Goal: Task Accomplishment & Management: Complete application form

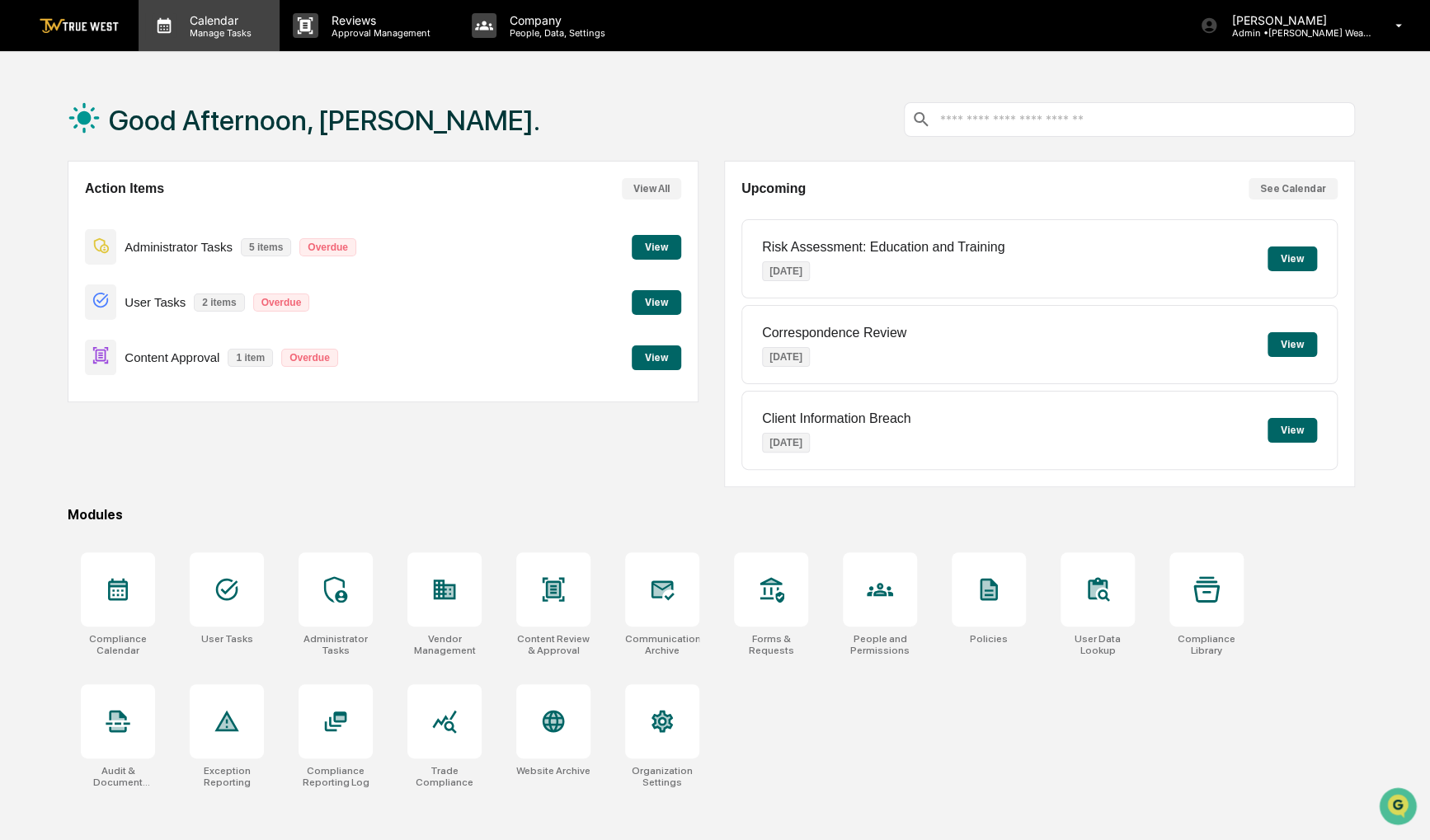
click at [205, 30] on p "Manage Tasks" at bounding box center [218, 33] width 84 height 12
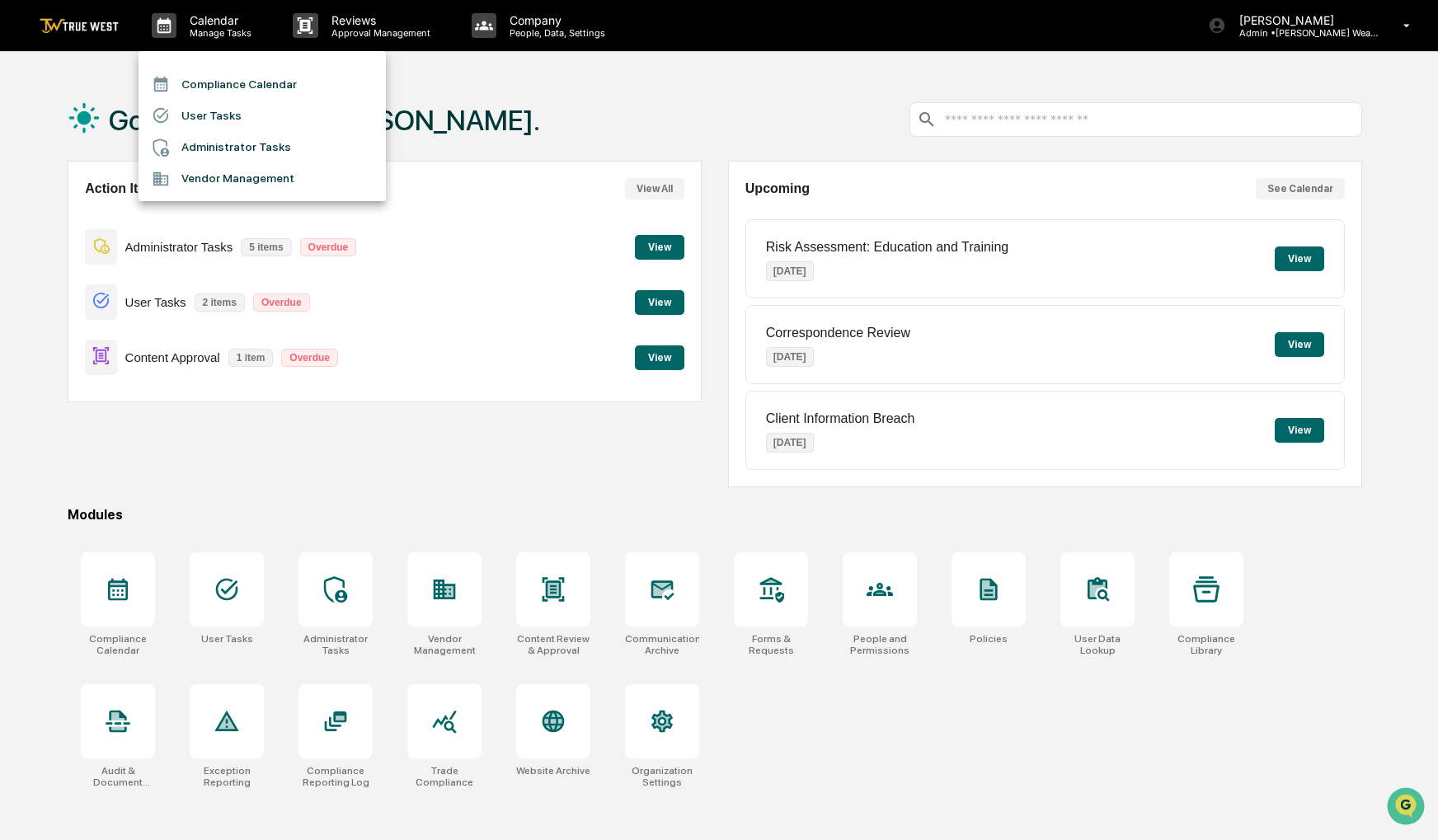
click at [226, 91] on li "Compliance Calendar" at bounding box center [262, 84] width 247 height 32
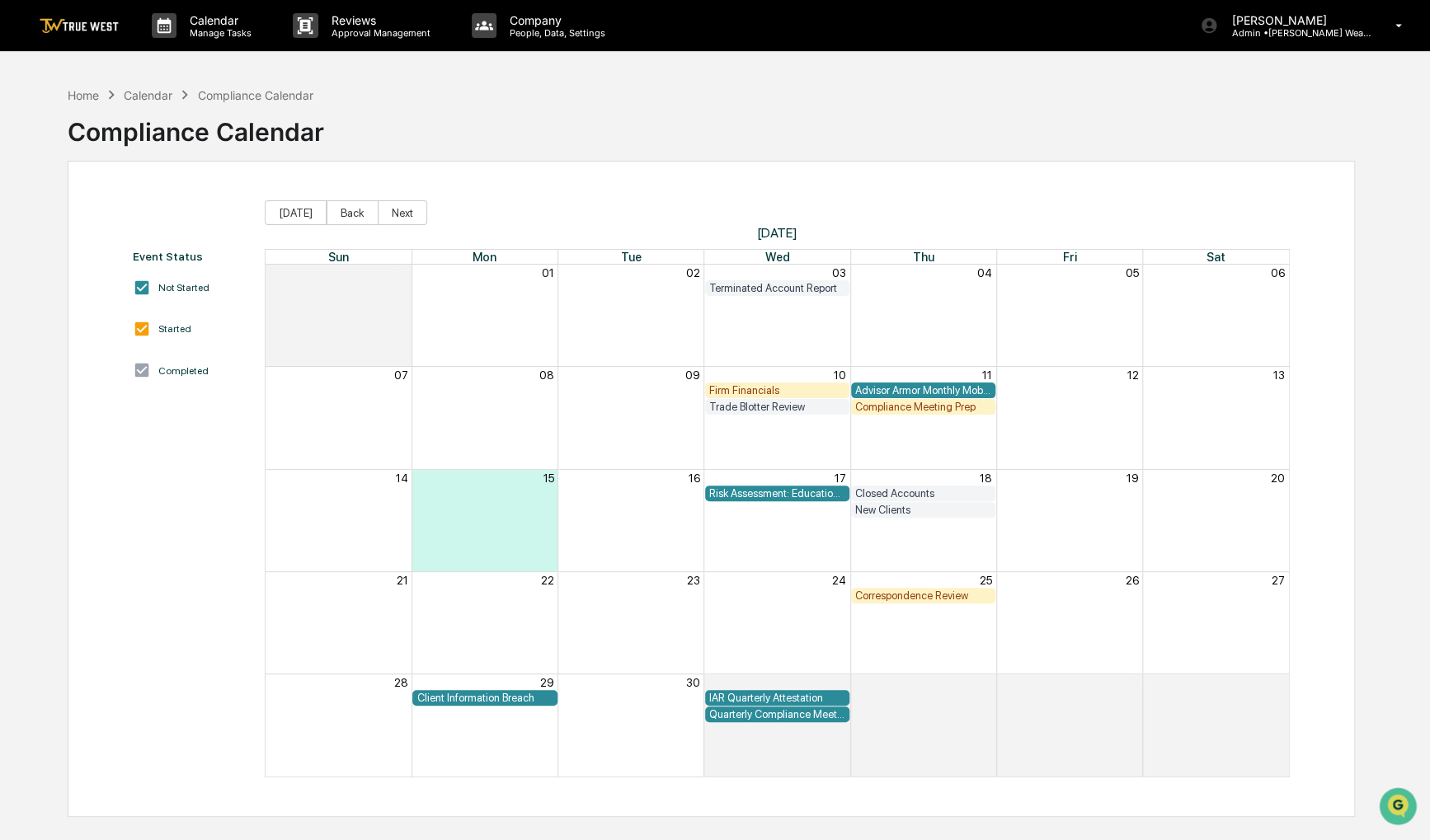
click at [350, 227] on span "[DATE]" at bounding box center [777, 233] width 1024 height 16
click at [351, 220] on button "Back" at bounding box center [352, 213] width 52 height 25
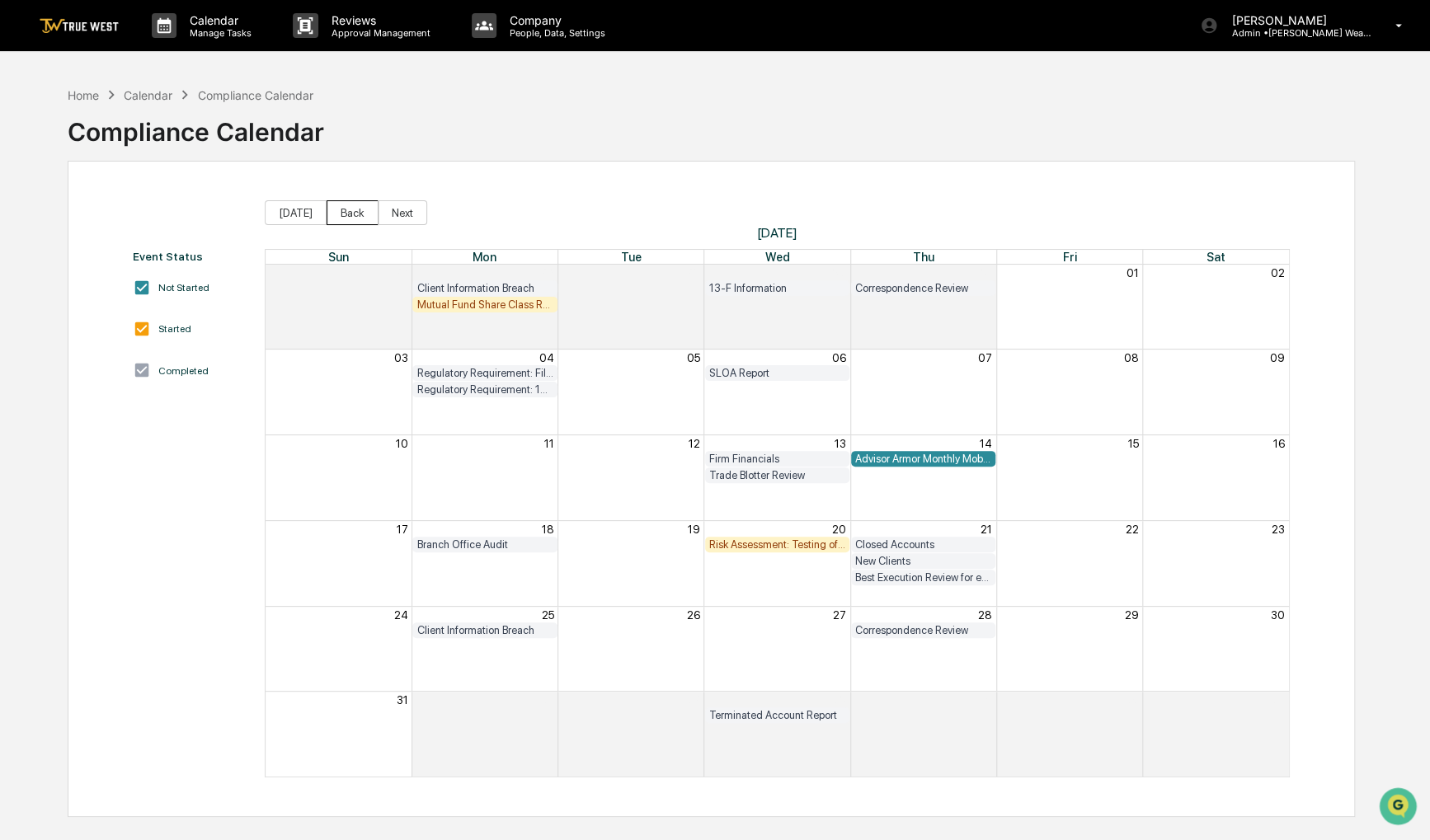
click at [328, 213] on button "Back" at bounding box center [352, 213] width 52 height 25
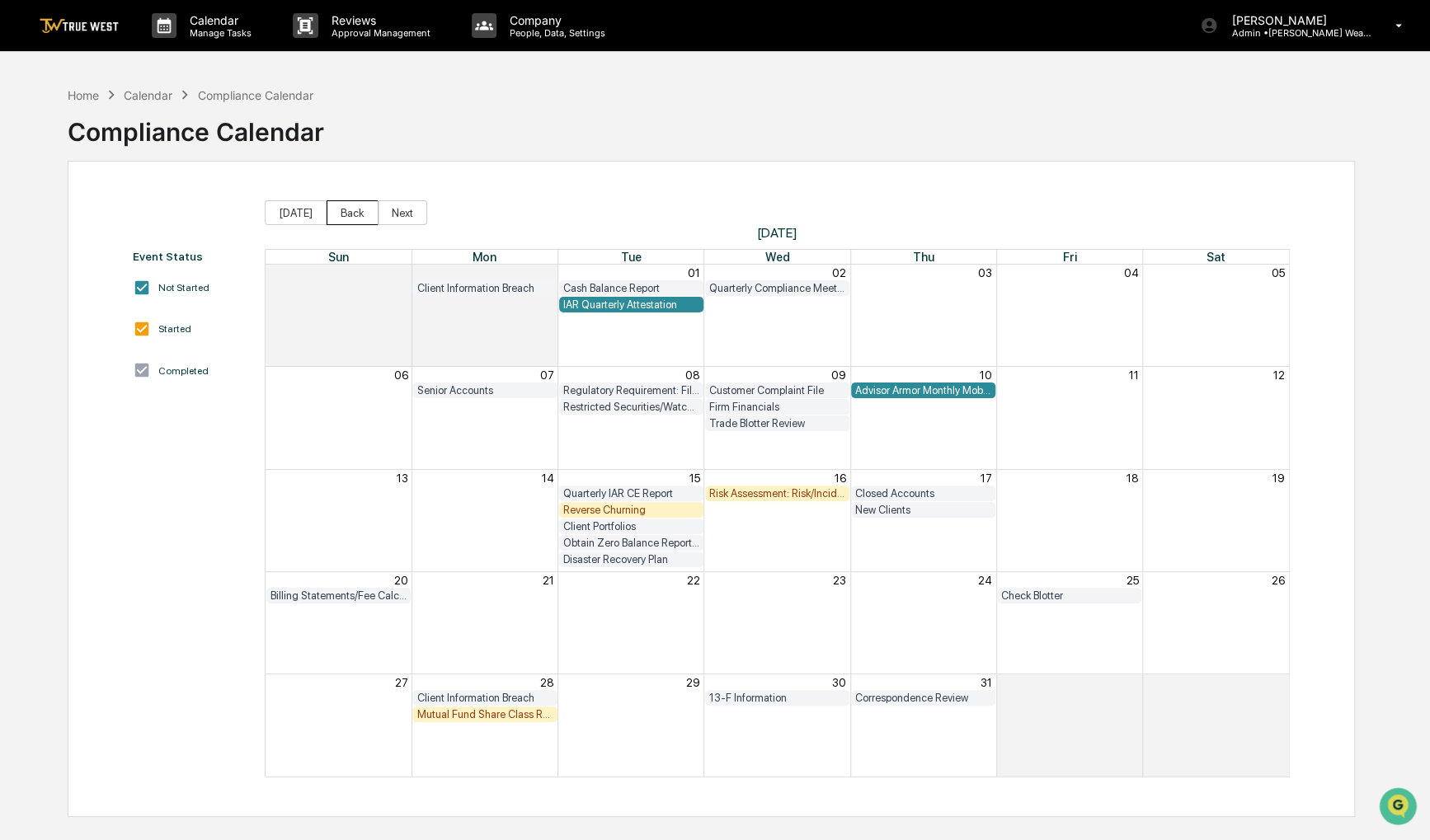
click at [328, 212] on button "Back" at bounding box center [352, 213] width 52 height 25
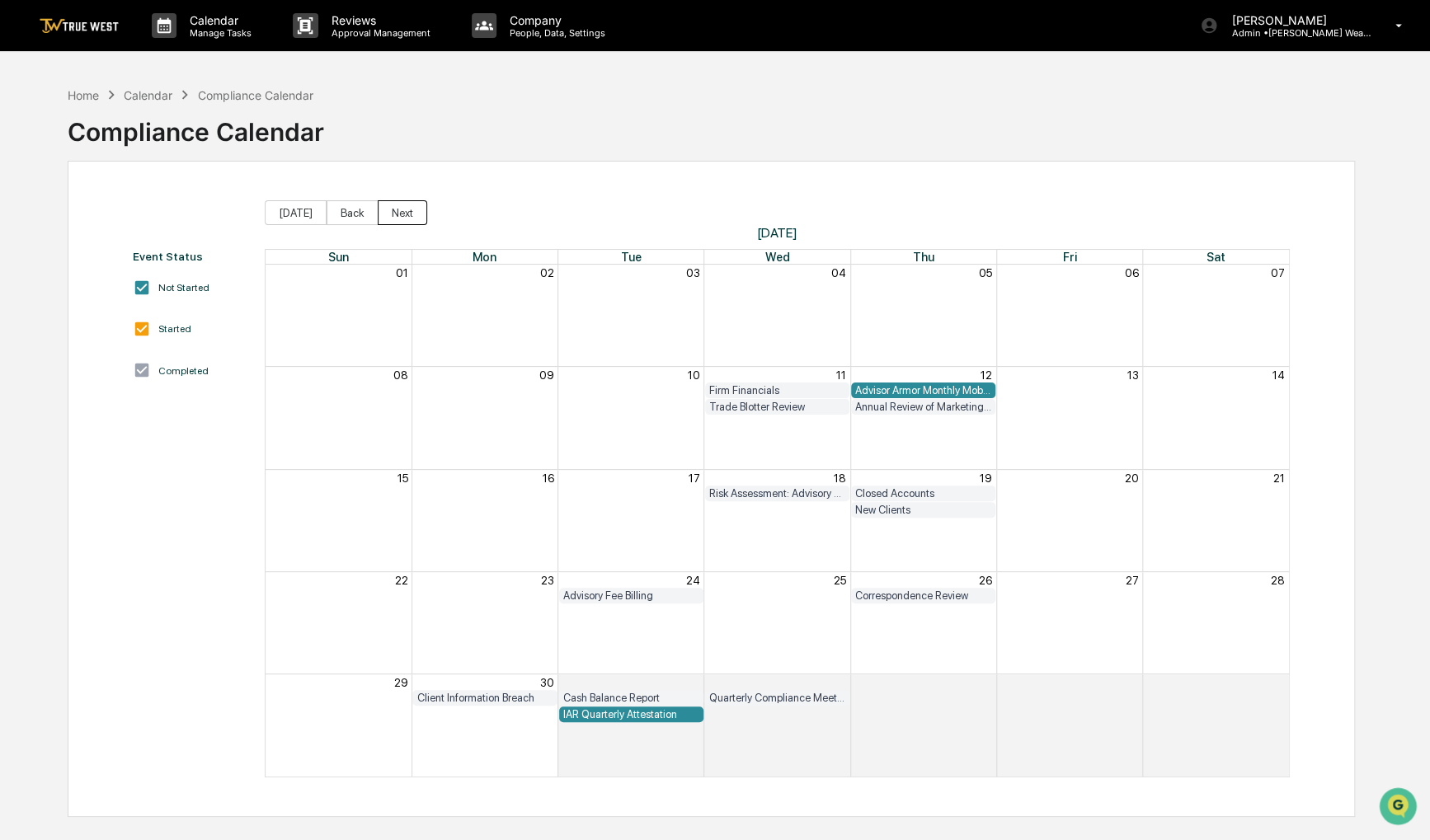
click at [386, 215] on button "Next" at bounding box center [402, 213] width 49 height 25
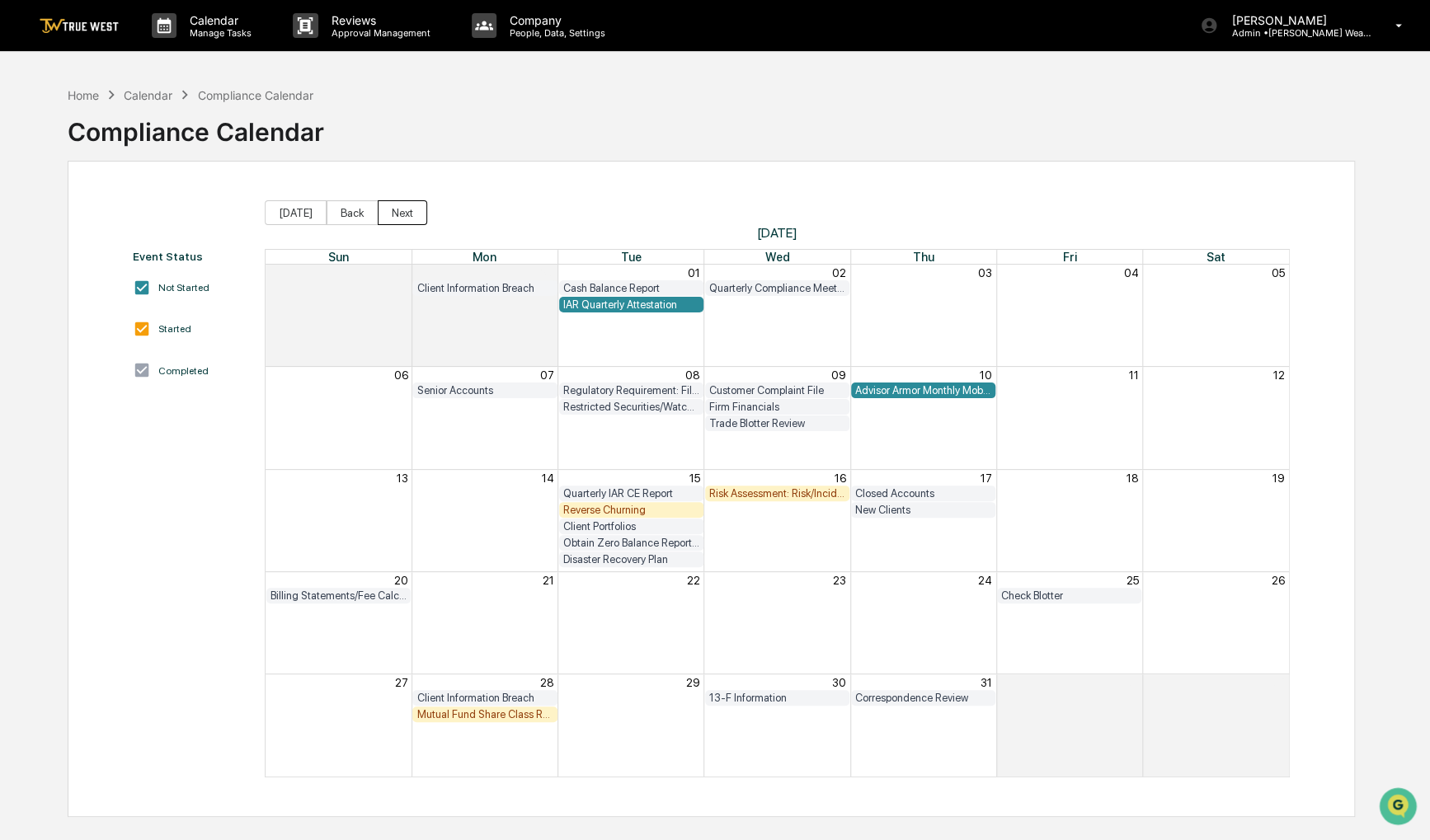
click at [403, 215] on button "Next" at bounding box center [402, 213] width 49 height 25
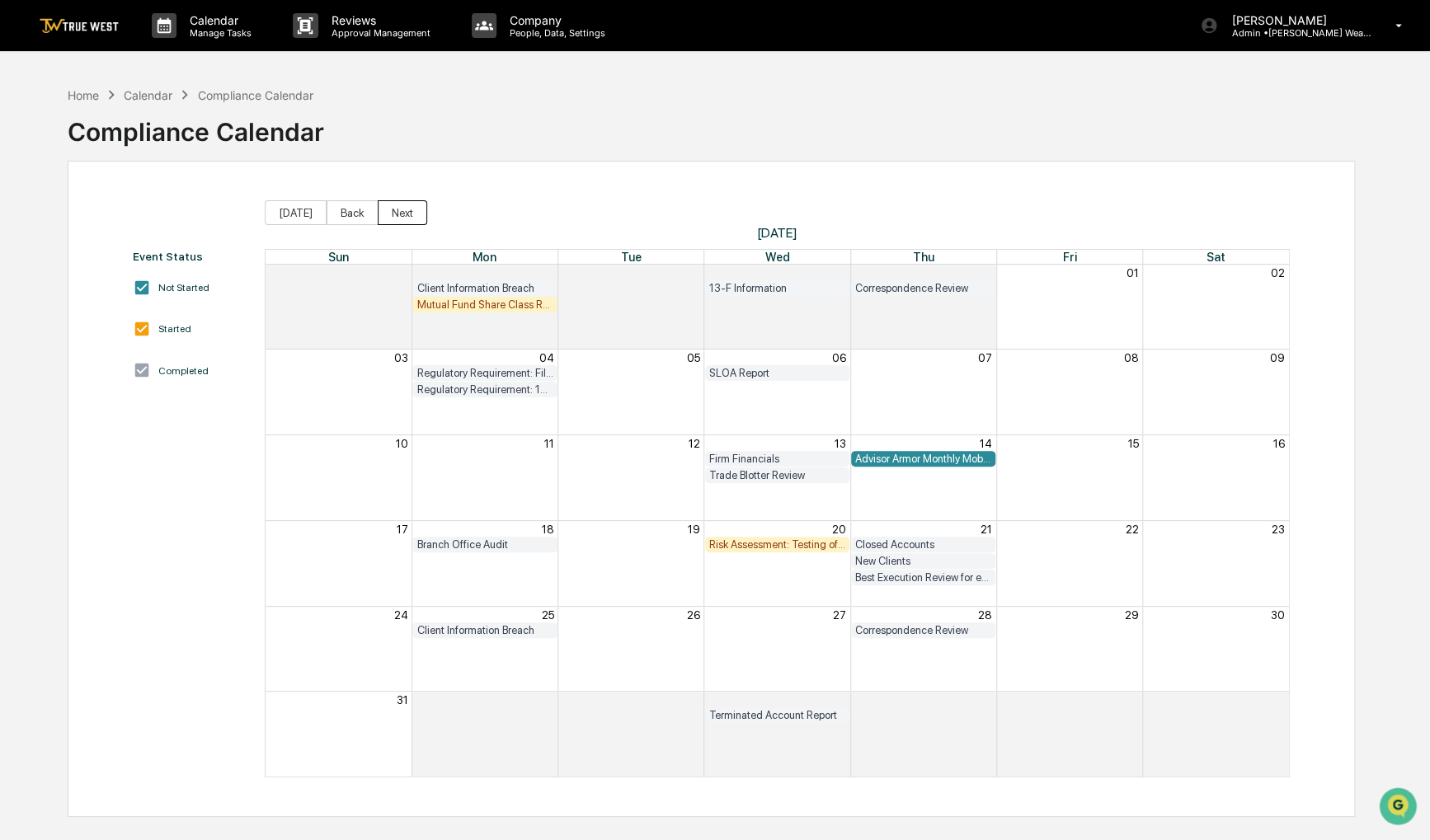
click at [403, 215] on button "Next" at bounding box center [402, 213] width 49 height 25
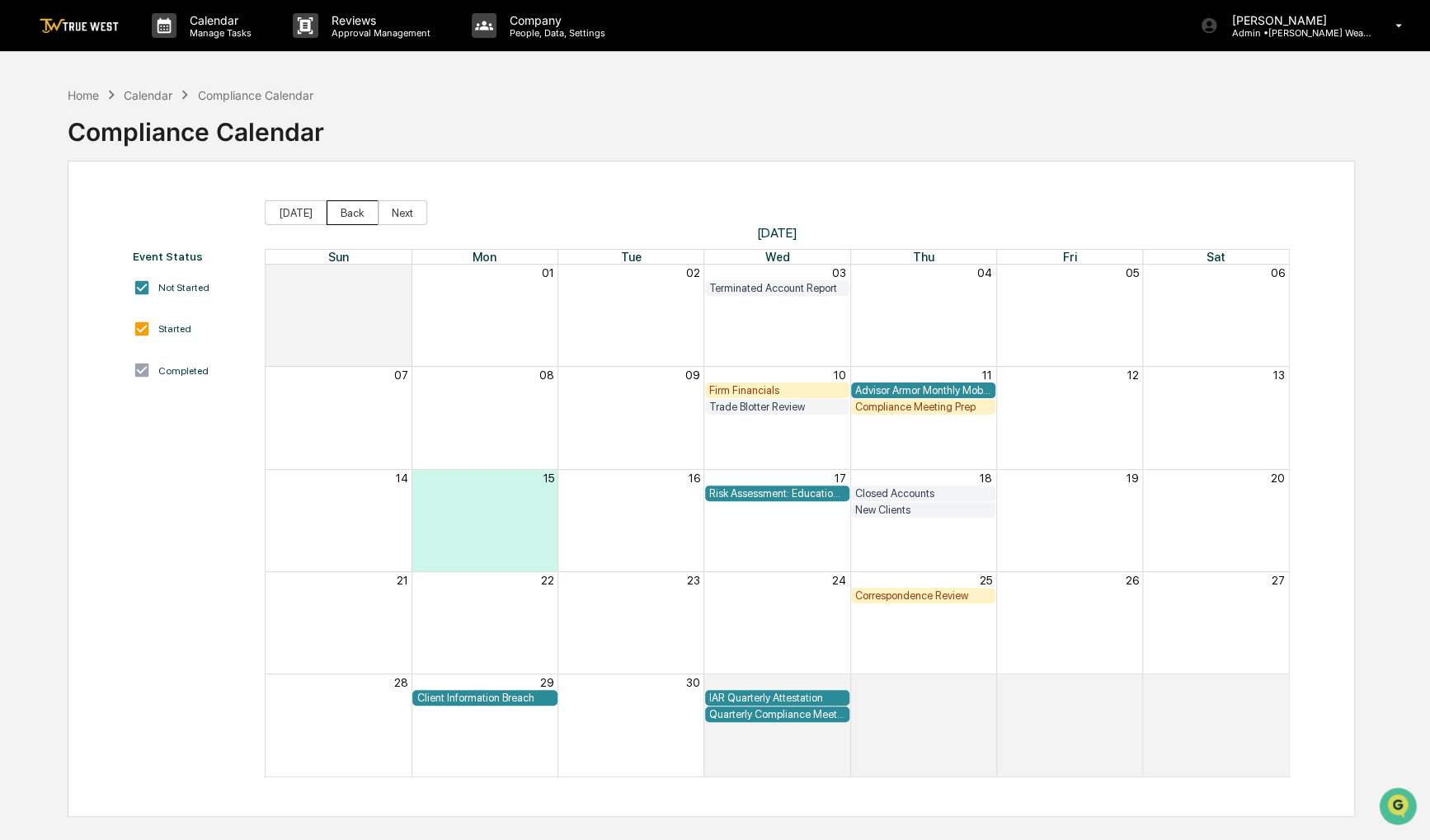
click at [333, 210] on button "Back" at bounding box center [352, 213] width 52 height 25
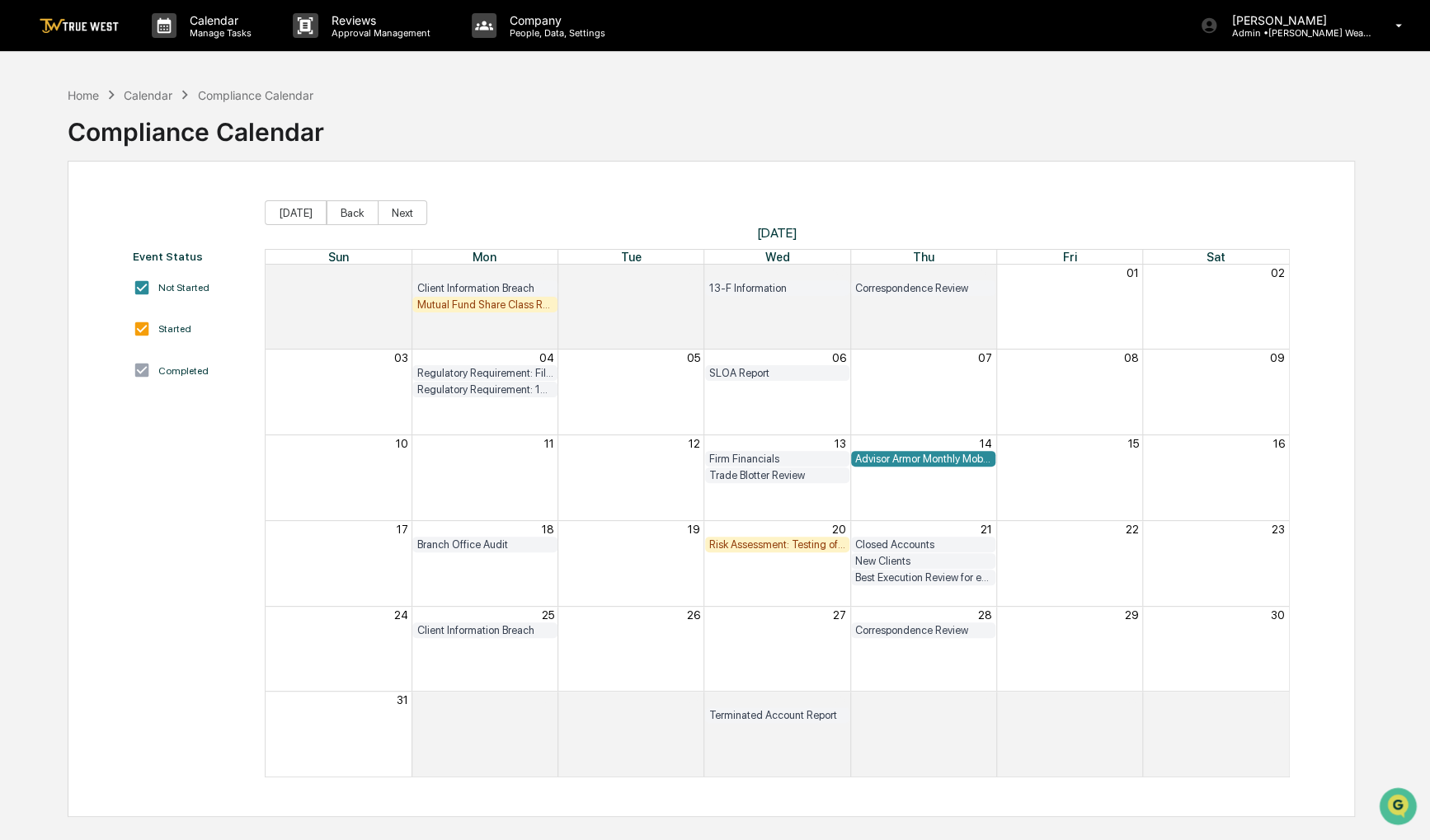
click at [457, 301] on div "Mutual Fund Share Class Review" at bounding box center [484, 304] width 136 height 13
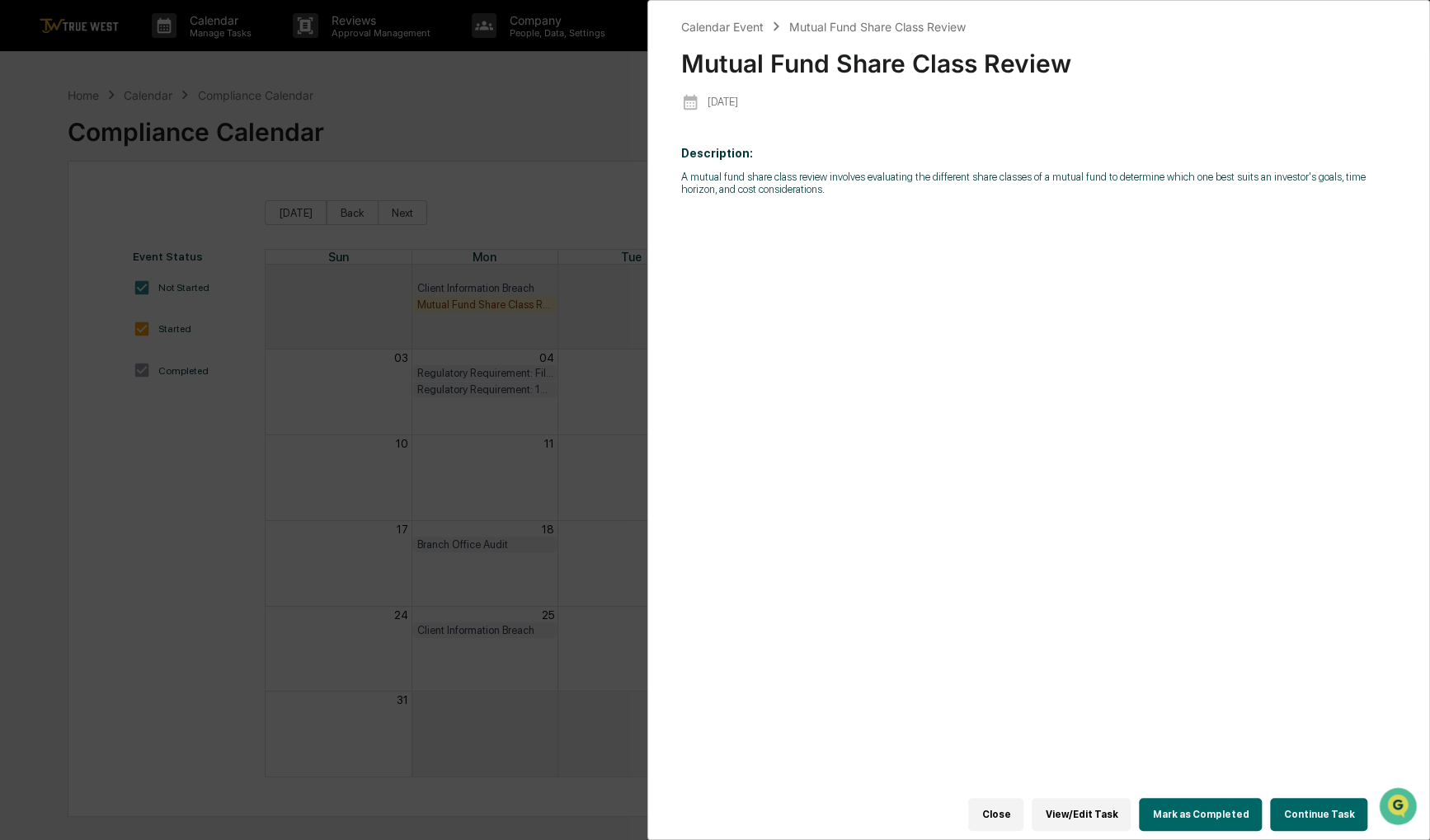
click at [1315, 814] on button "Continue Task" at bounding box center [1318, 814] width 98 height 33
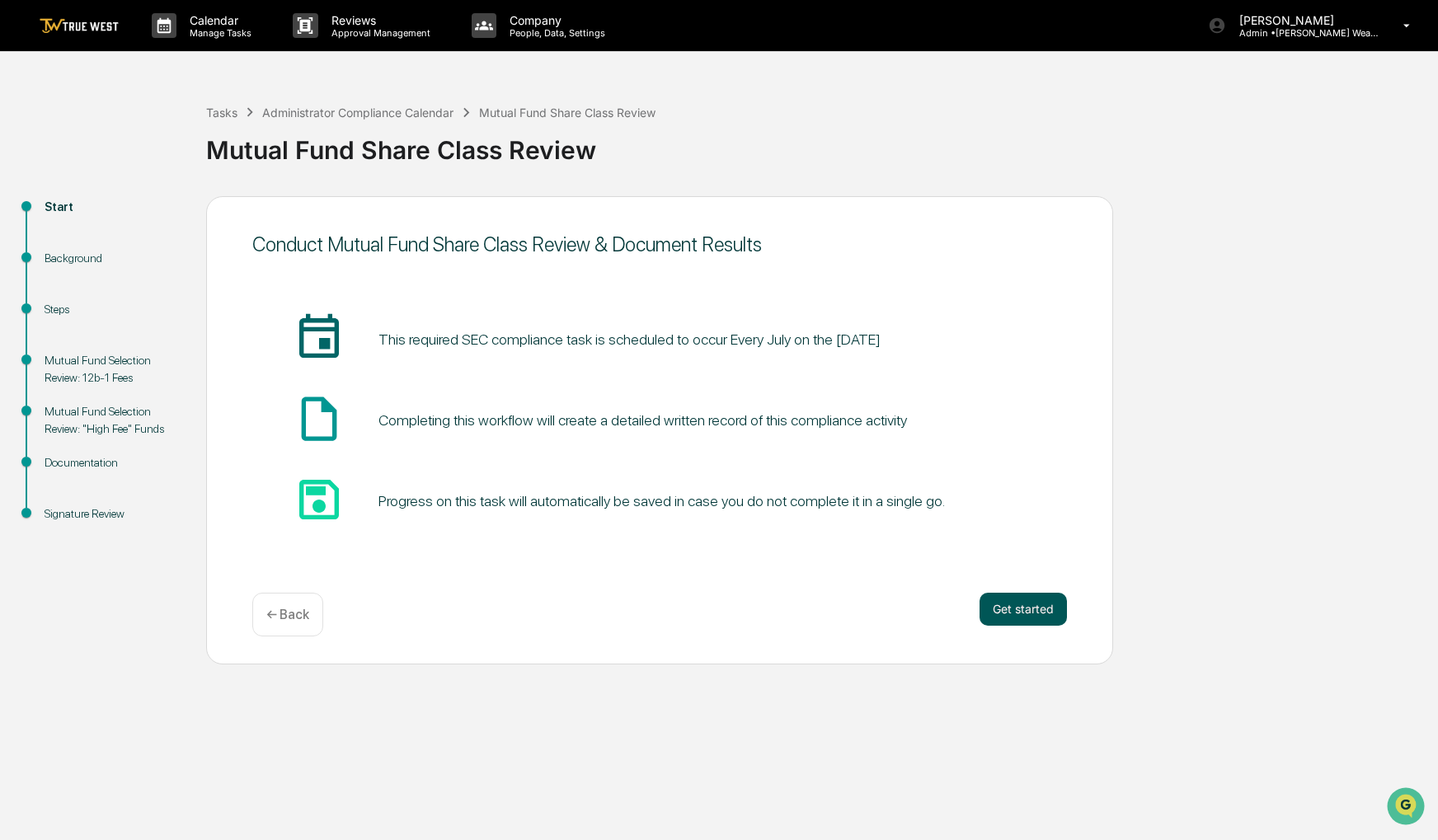
click at [1047, 601] on button "Get started" at bounding box center [1023, 609] width 88 height 33
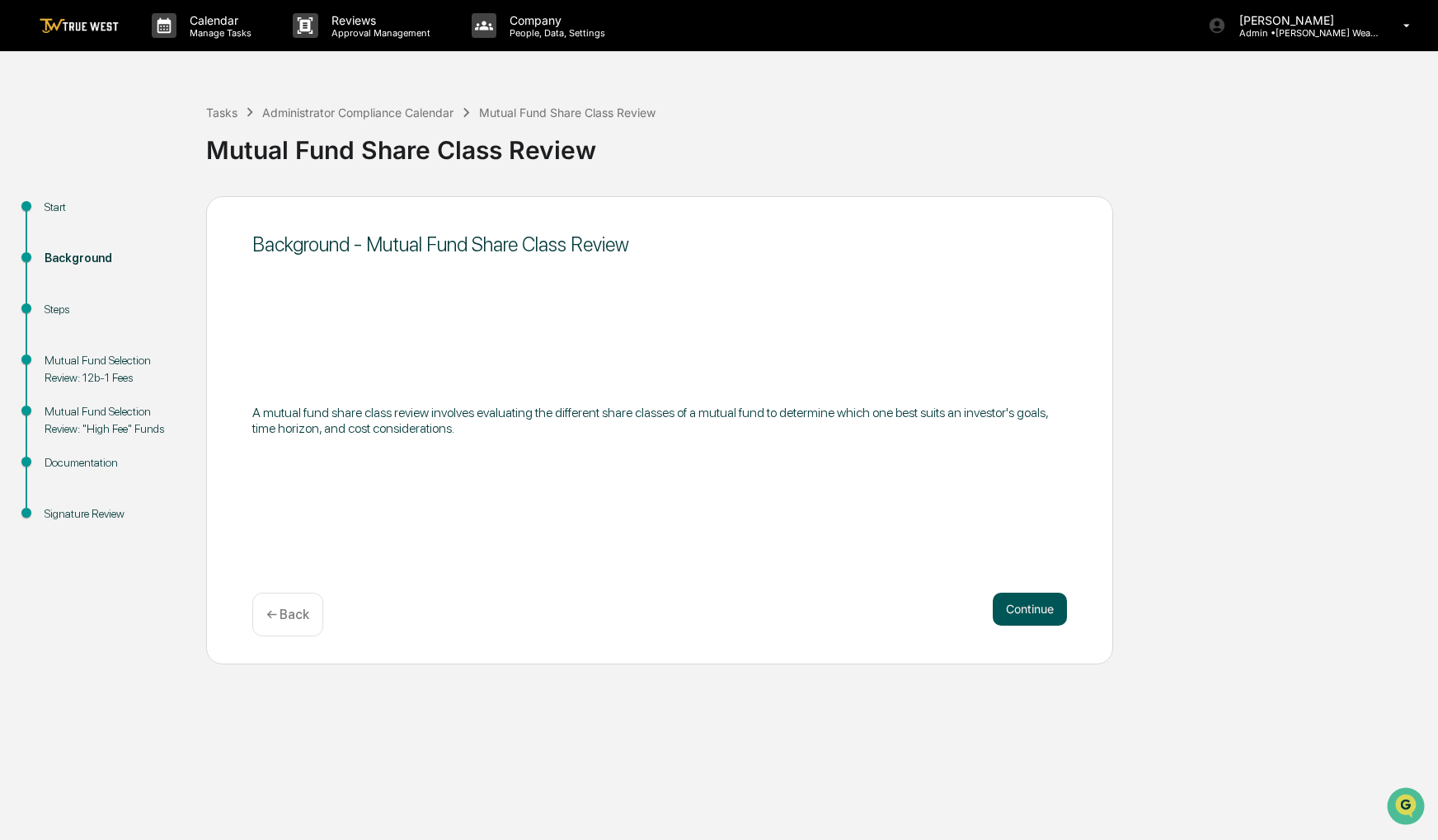
click at [1035, 610] on button "Continue" at bounding box center [1030, 609] width 74 height 33
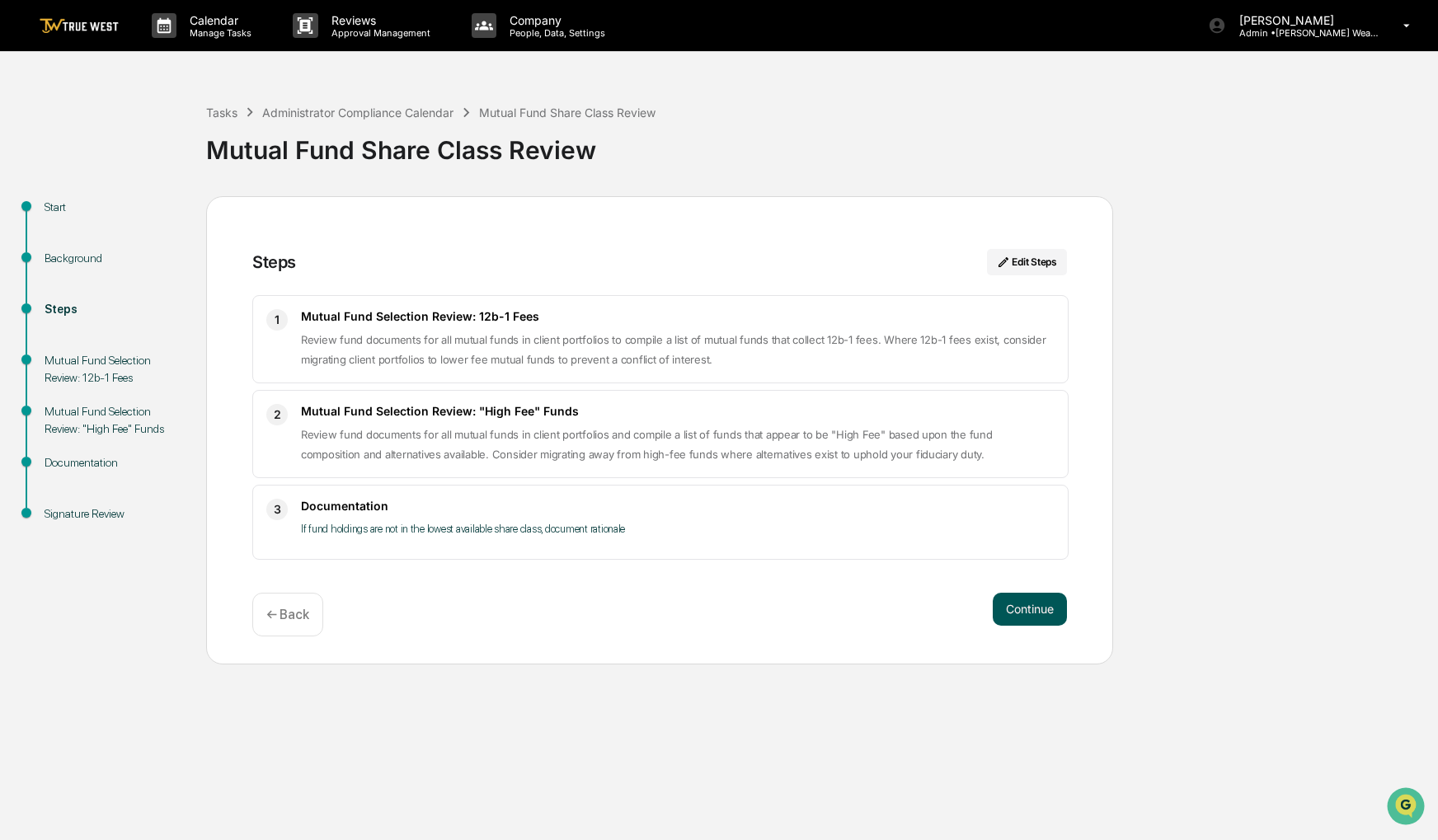
click at [1036, 612] on button "Continue" at bounding box center [1030, 609] width 74 height 33
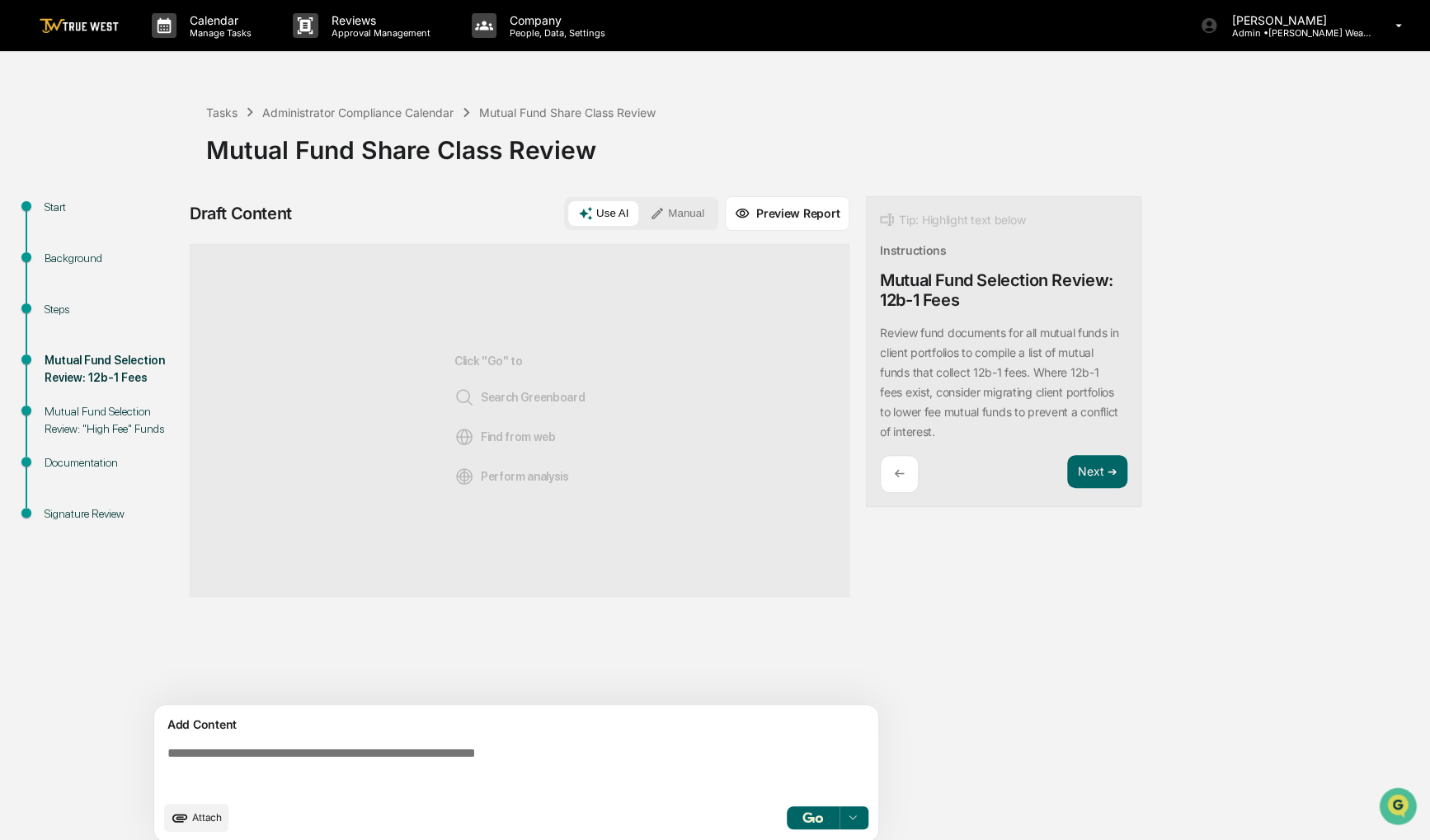
click at [677, 211] on button "Manual" at bounding box center [677, 214] width 74 height 25
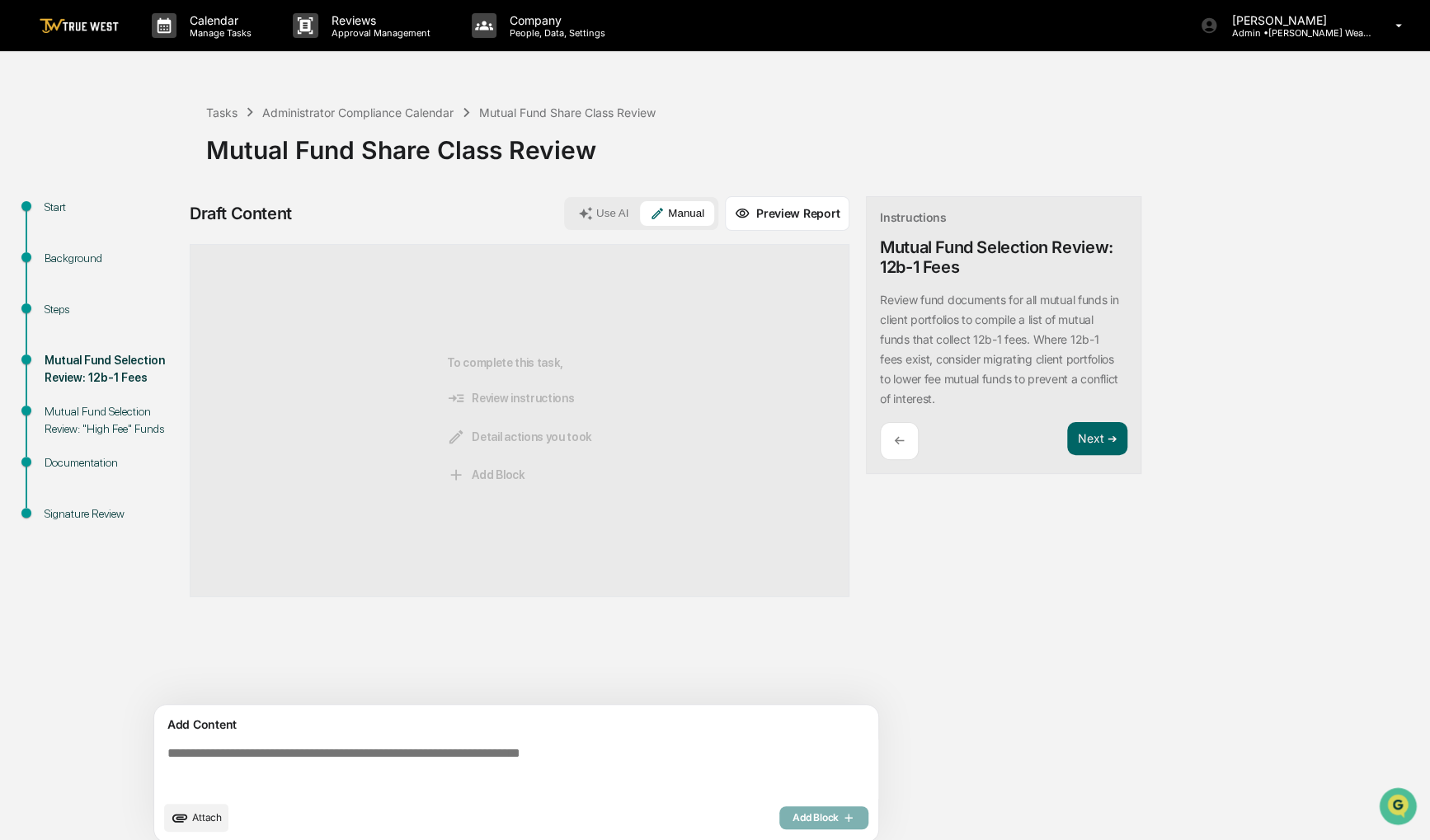
click at [190, 817] on button "Attach" at bounding box center [195, 818] width 64 height 28
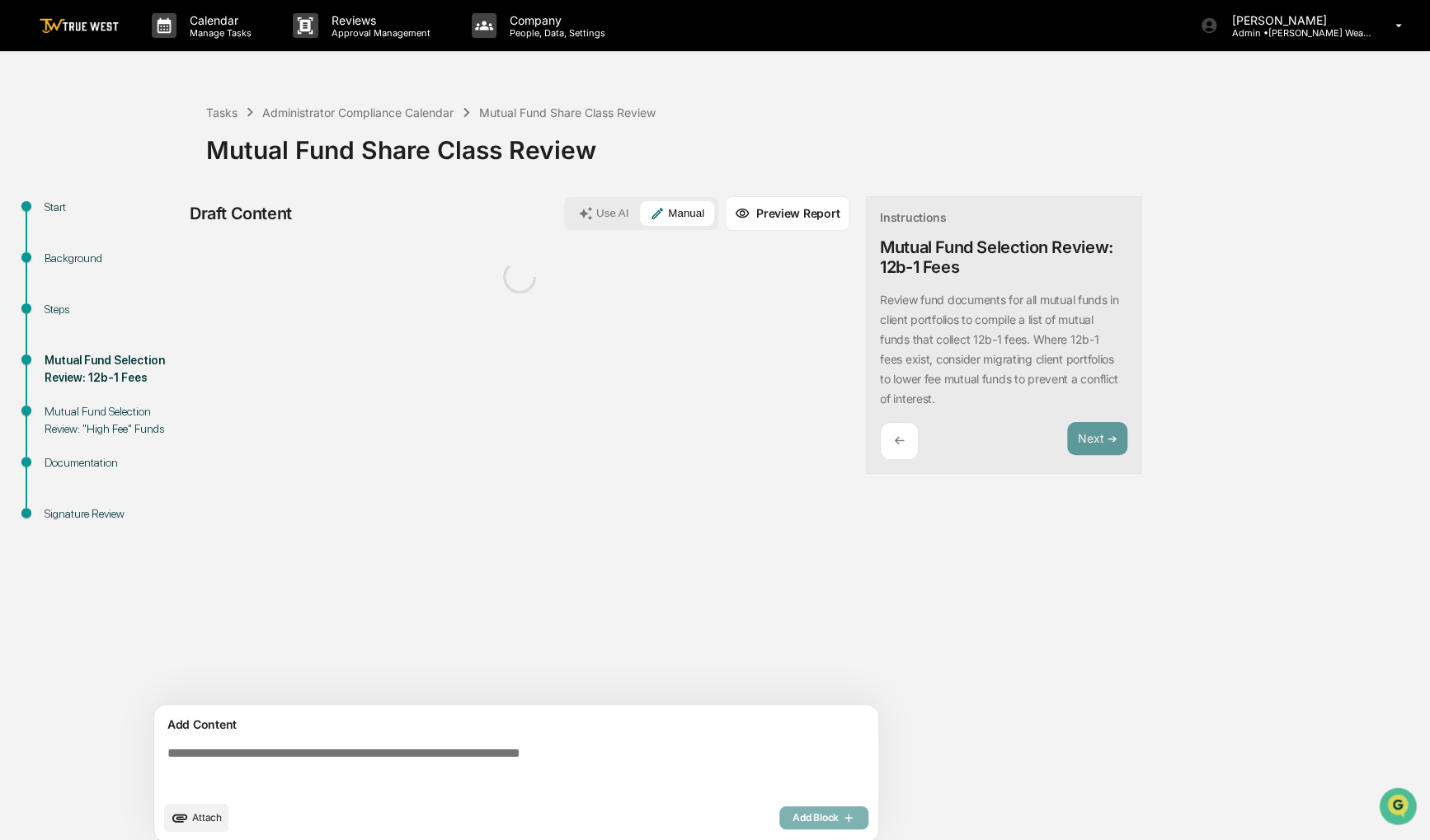
scroll to position [12, 0]
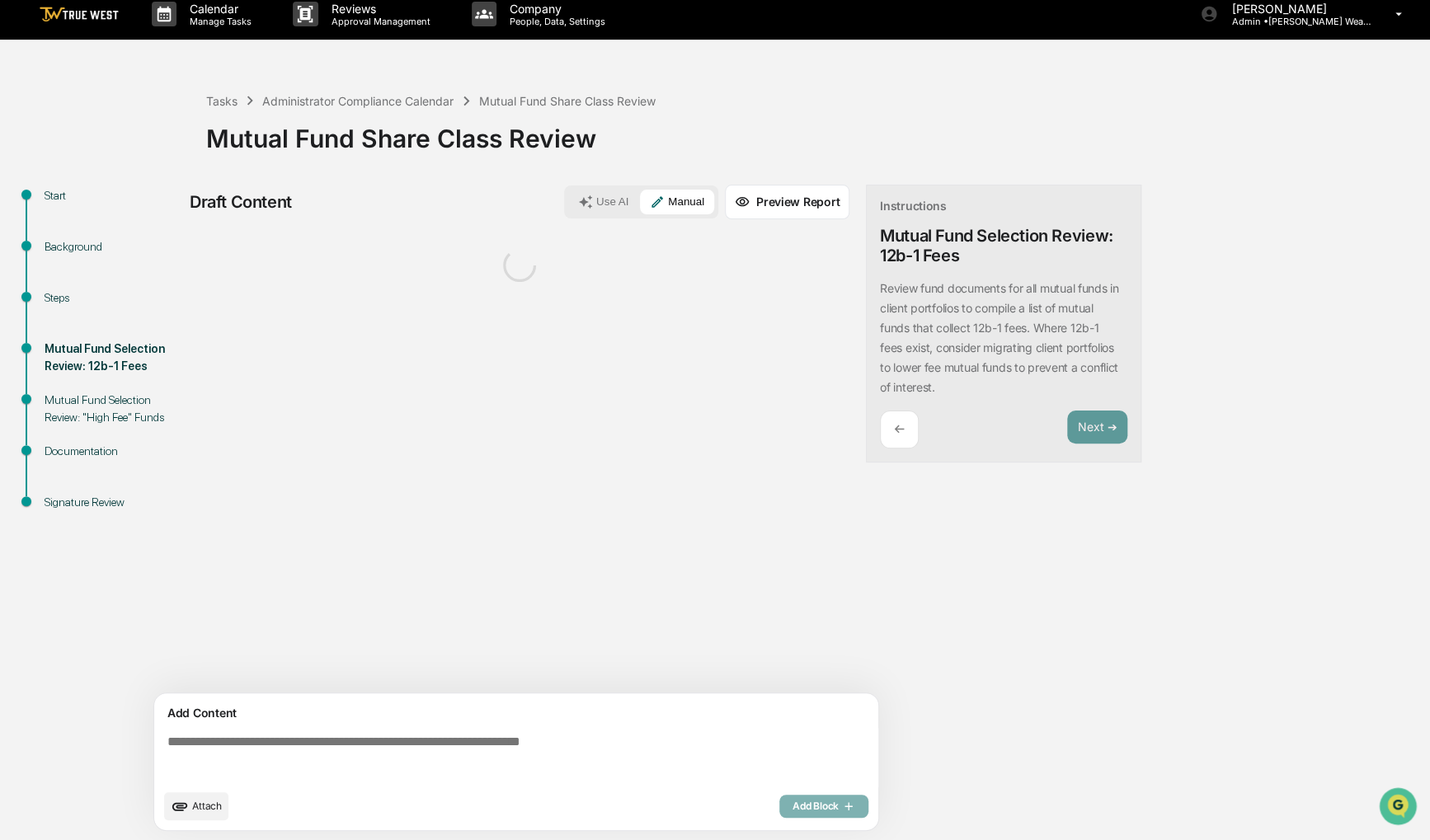
click at [322, 753] on textarea at bounding box center [520, 757] width 718 height 59
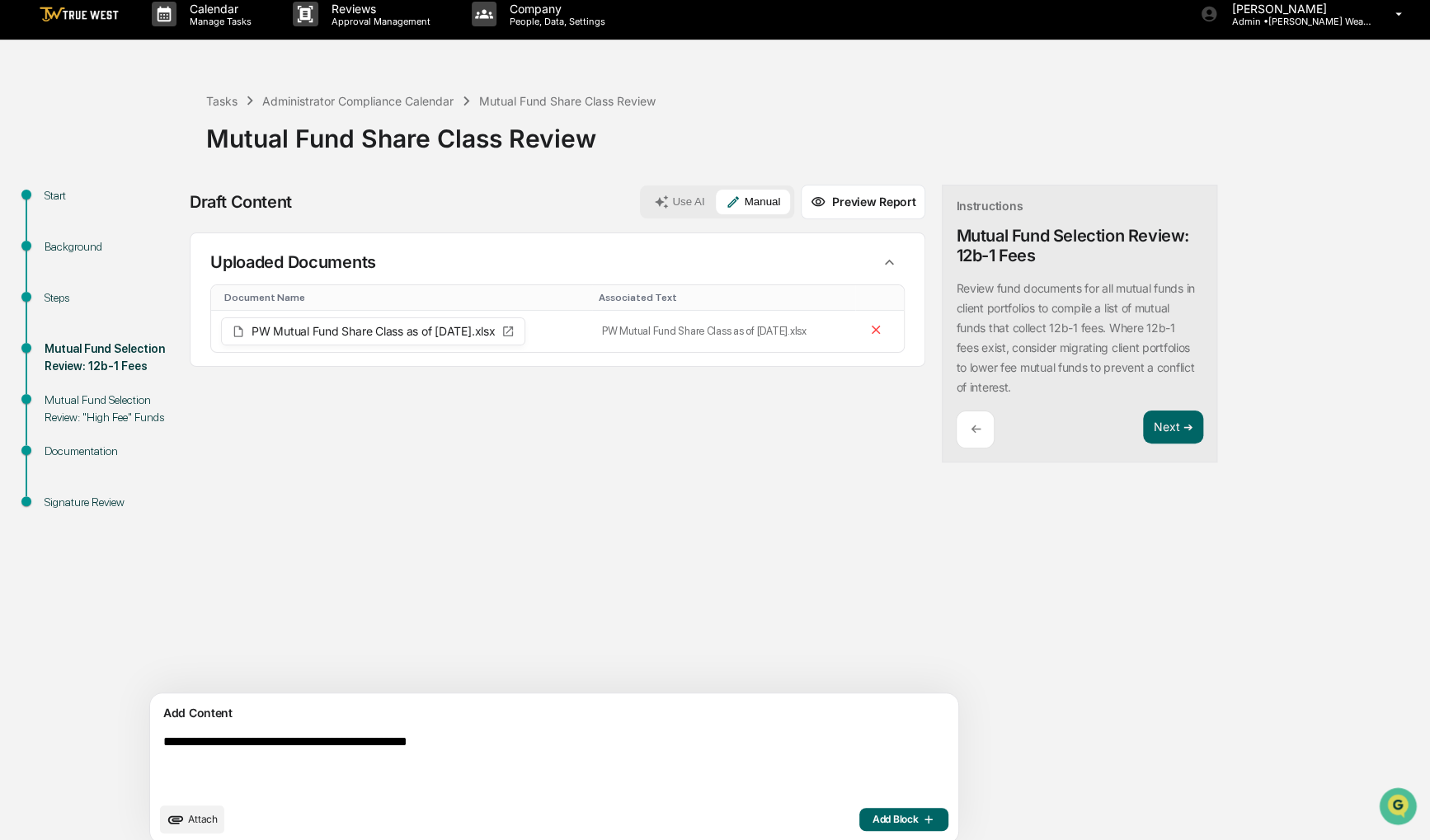
click at [720, 715] on div "Add Content" at bounding box center [555, 713] width 789 height 20
click at [663, 741] on textarea "**********" at bounding box center [515, 764] width 718 height 73
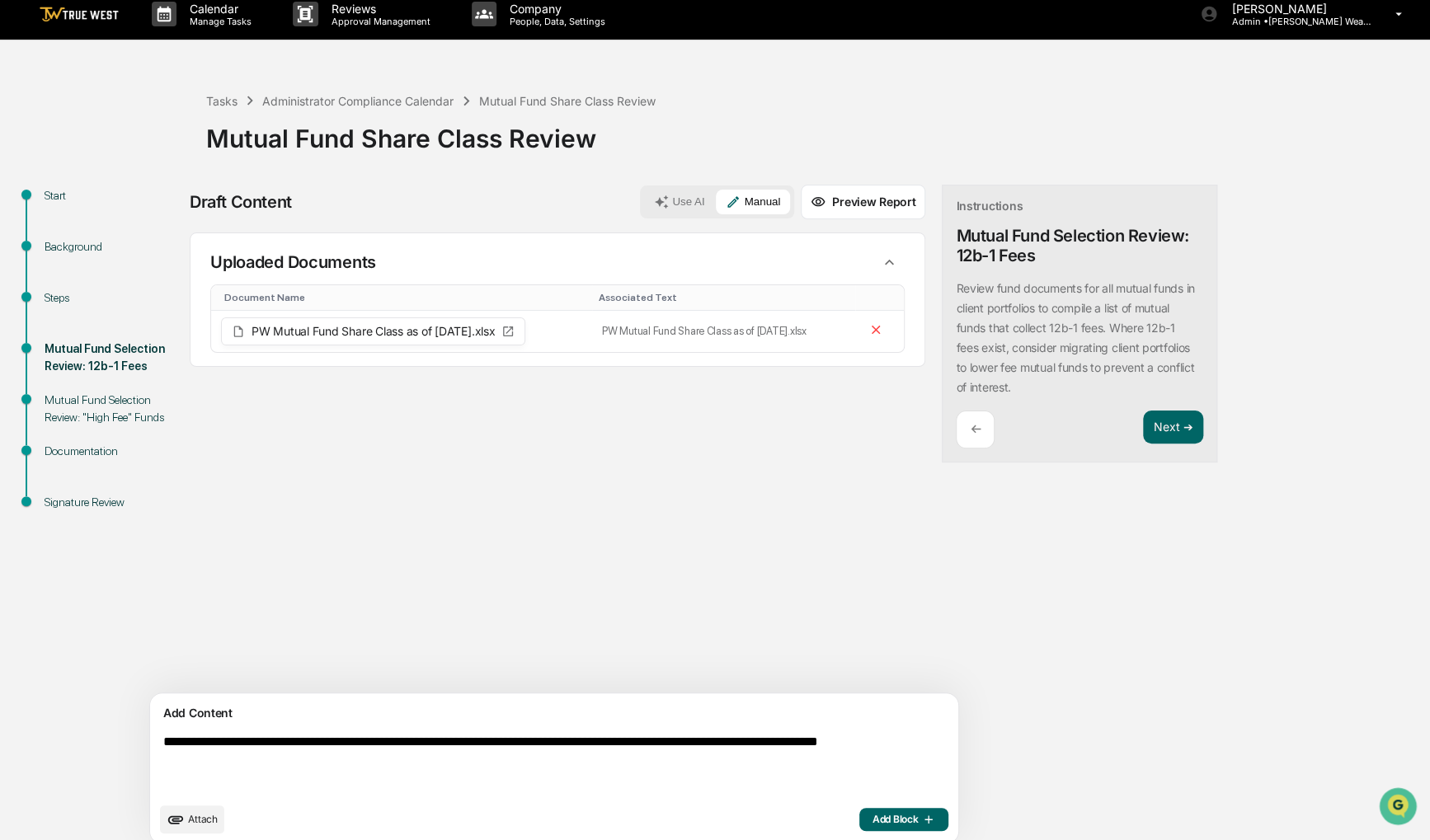
type textarea "**********"
click at [918, 812] on icon "button" at bounding box center [926, 819] width 17 height 13
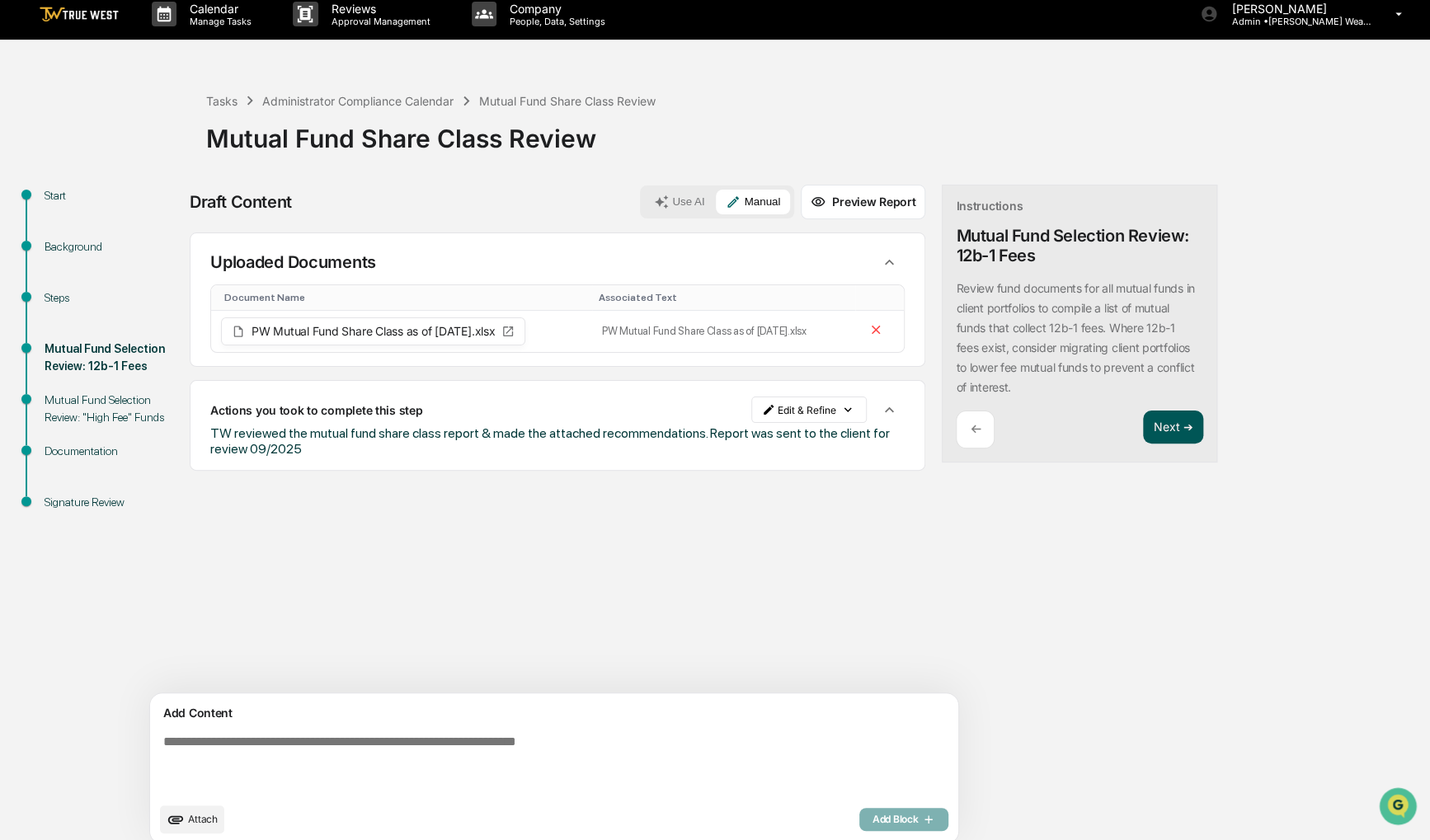
click at [1143, 424] on button "Next ➔" at bounding box center [1173, 428] width 60 height 33
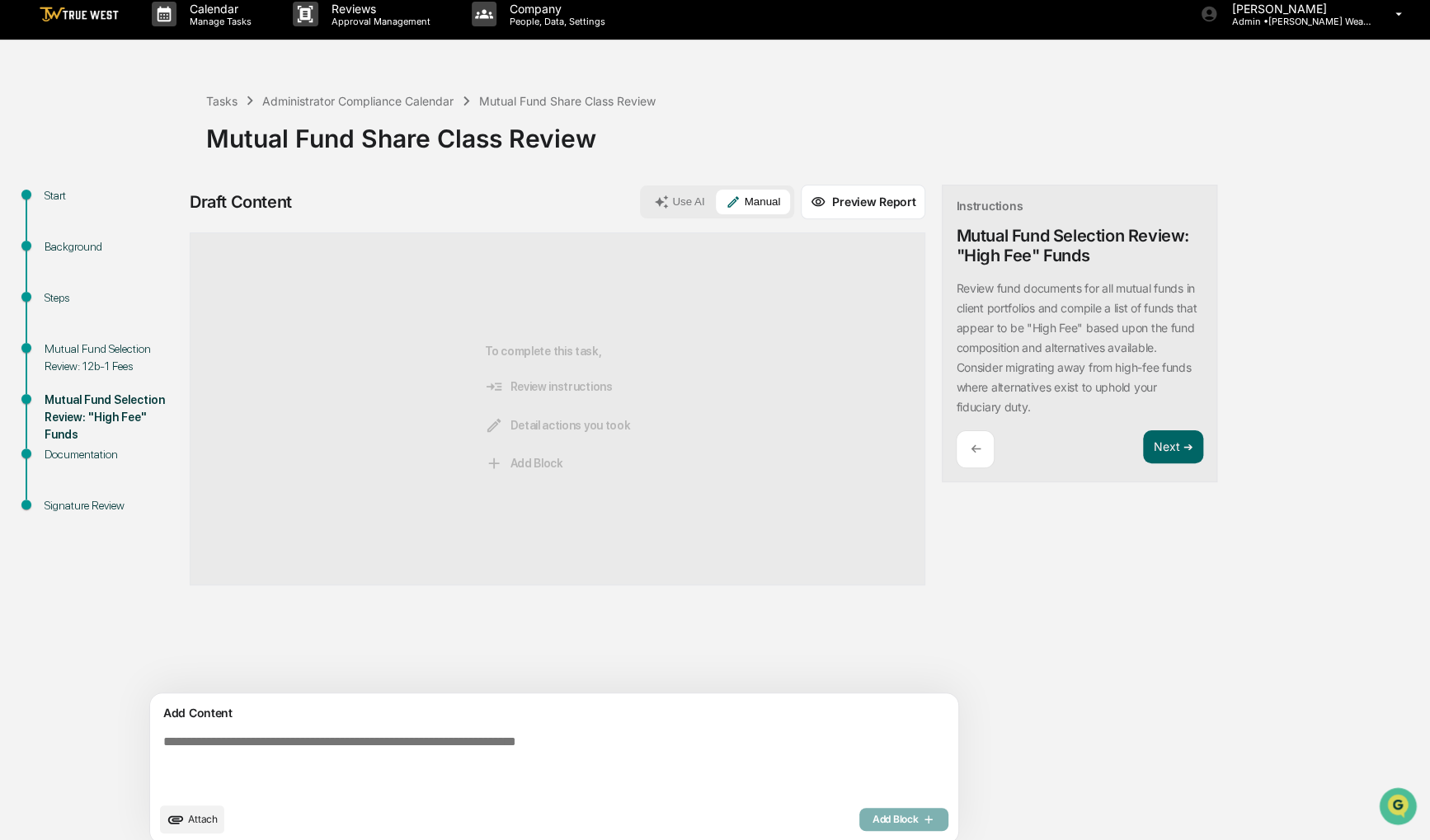
click at [1099, 426] on div "Instructions Mutual Fund Selection Review: "High Fee" Funds Review fund documen…" at bounding box center [1080, 333] width 276 height 298
click at [1143, 436] on button "Next ➔" at bounding box center [1173, 447] width 60 height 33
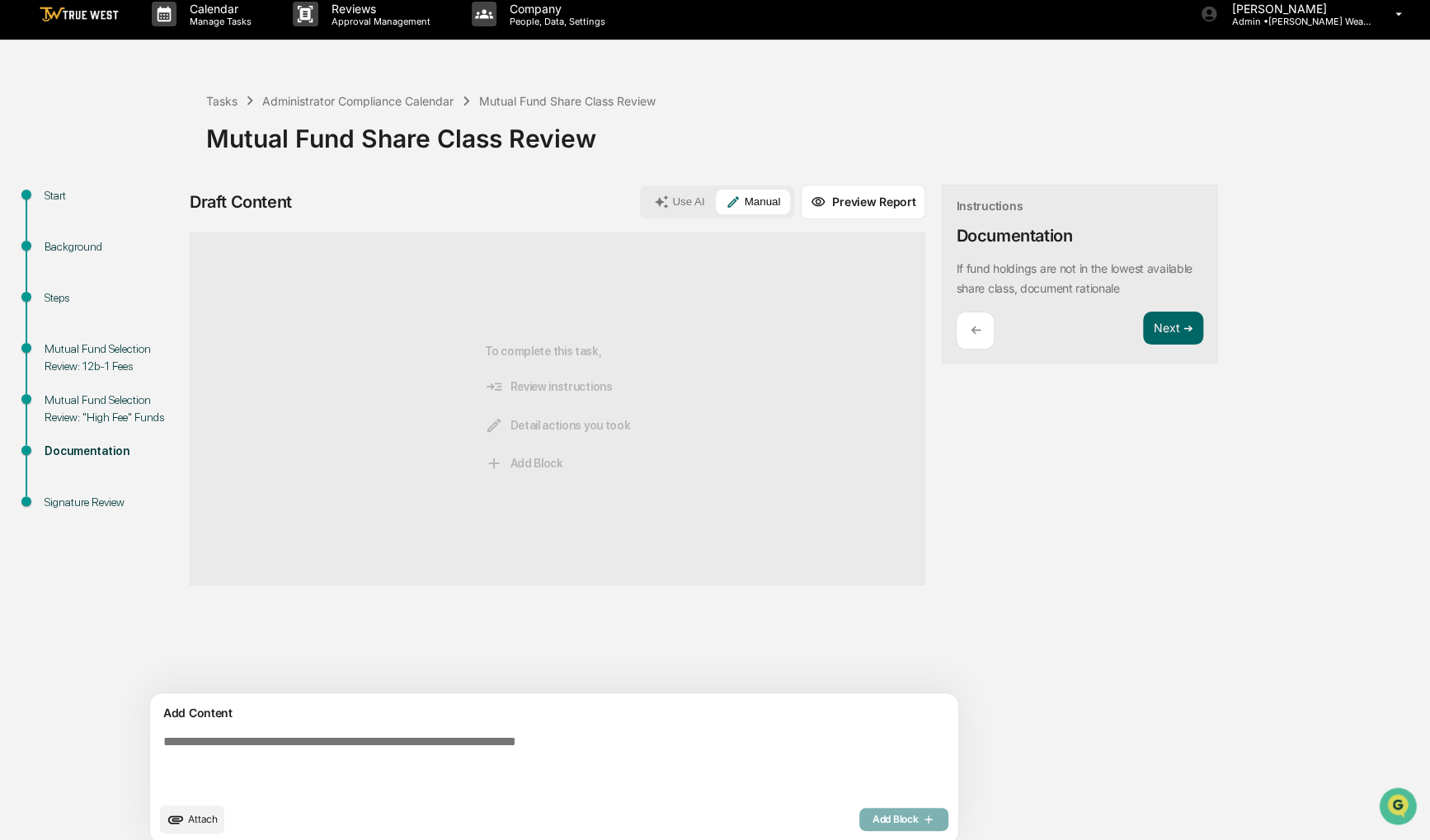
click at [1143, 346] on div "Next ➔" at bounding box center [1173, 331] width 60 height 38
click at [1143, 331] on button "Next ➔" at bounding box center [1173, 328] width 60 height 33
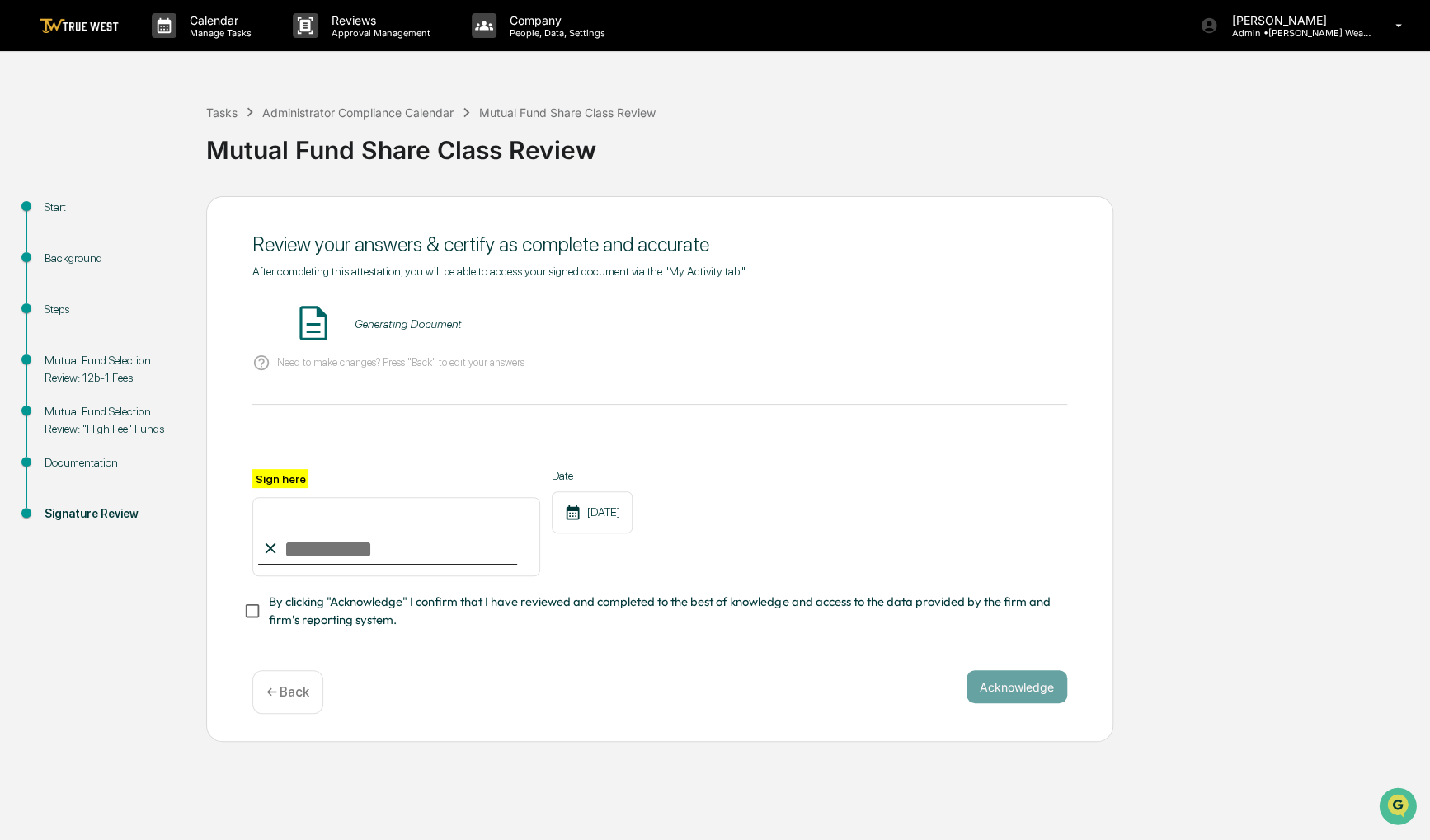
scroll to position [0, 0]
click at [411, 612] on span "By clicking "Acknowledge" I confirm that I have reviewed and completed to the b…" at bounding box center [662, 611] width 785 height 37
click at [409, 553] on input "Sign here" at bounding box center [396, 536] width 288 height 79
type input "**********"
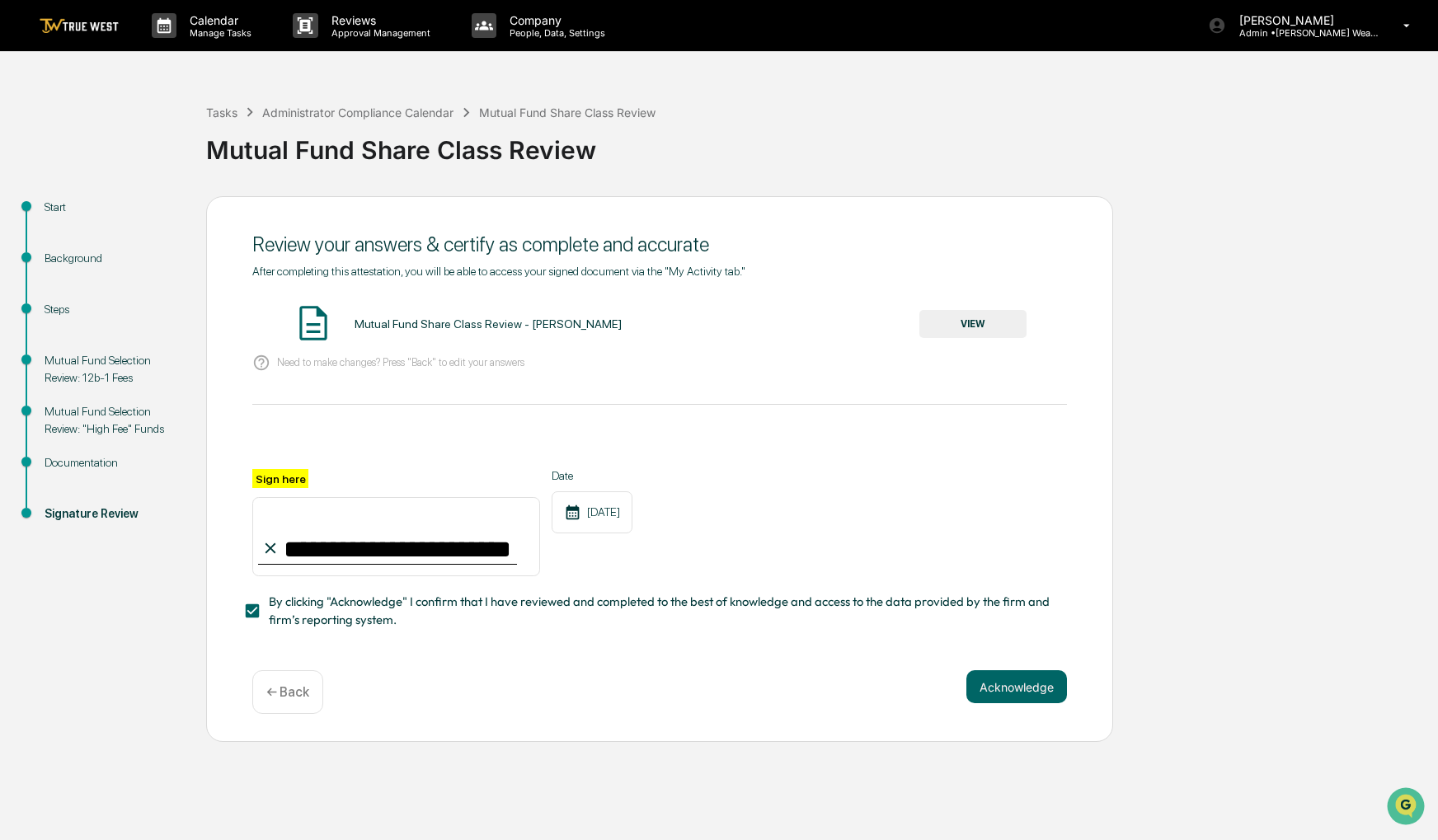
click at [958, 337] on button "VIEW" at bounding box center [973, 324] width 107 height 28
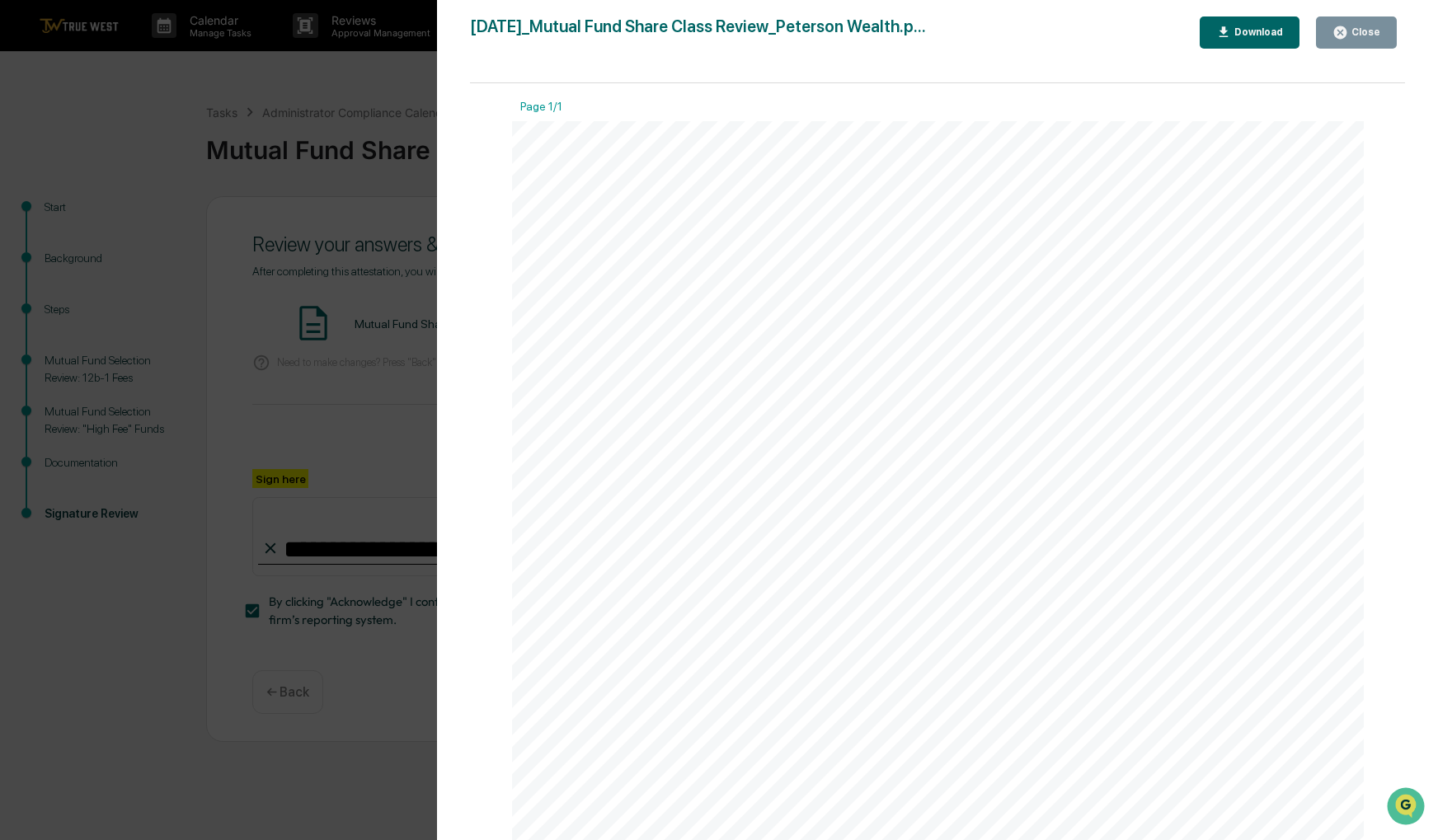
drag, startPoint x: 1132, startPoint y: 260, endPoint x: 1138, endPoint y: 193, distance: 67.3
click at [1091, 224] on div "[DATE] [PERSON_NAME] Wealth Mutual Fund Share Class Review Background and Purpo…" at bounding box center [938, 723] width 853 height 1205
click at [1321, 33] on button "Close" at bounding box center [1356, 33] width 81 height 33
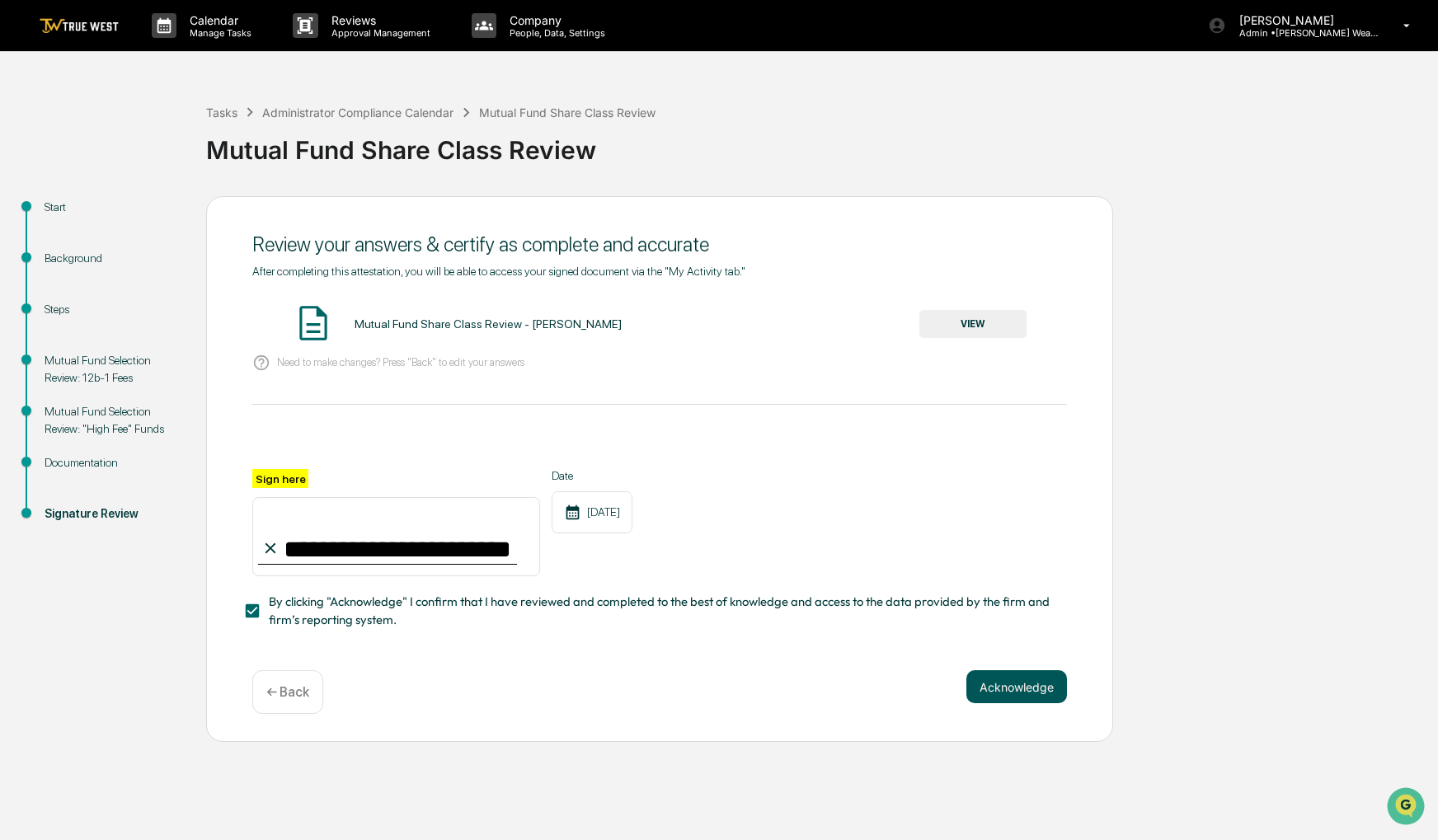
click at [1018, 696] on button "Acknowledge" at bounding box center [1016, 686] width 100 height 33
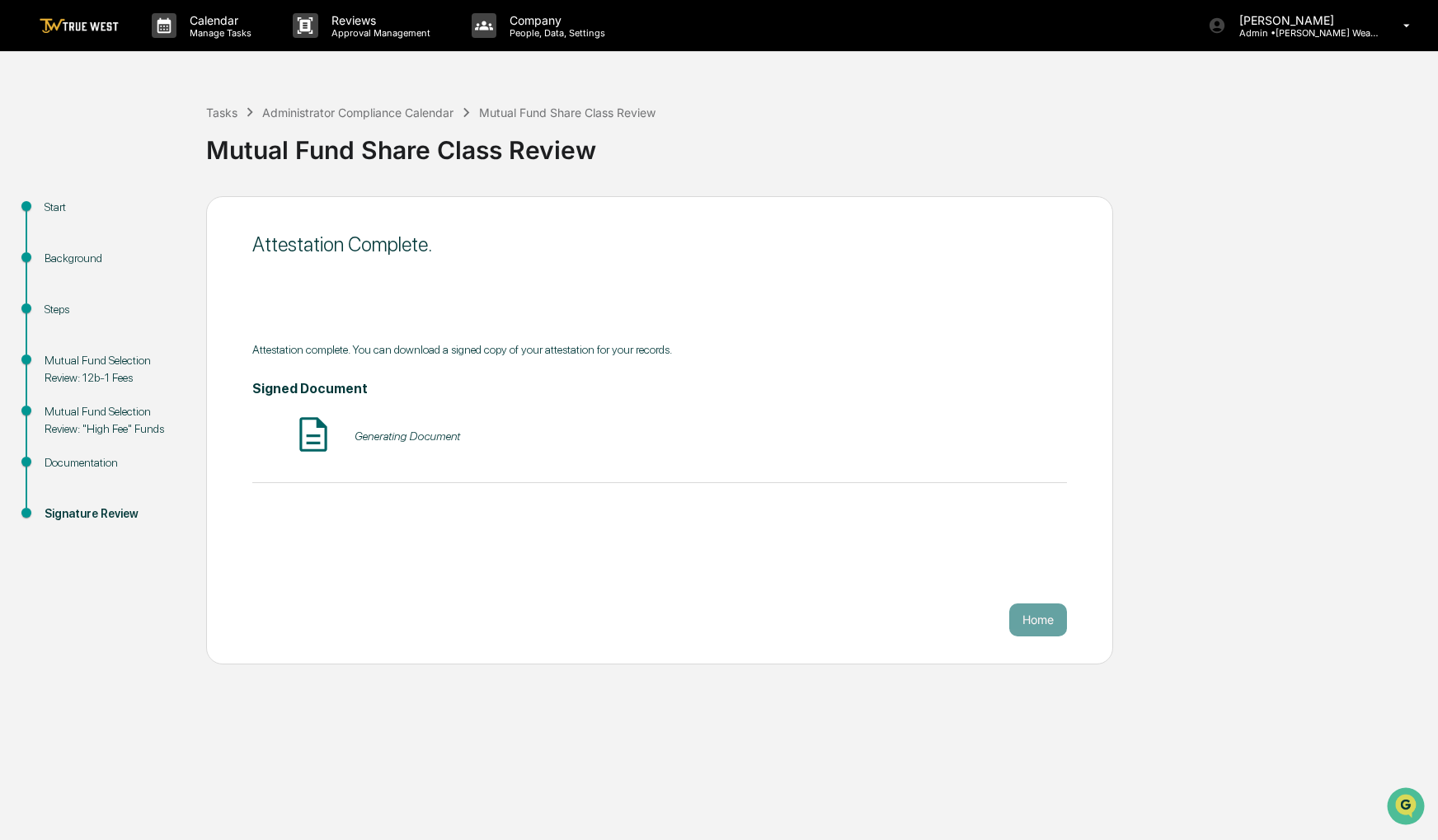
click at [105, 23] on img at bounding box center [78, 26] width 79 height 16
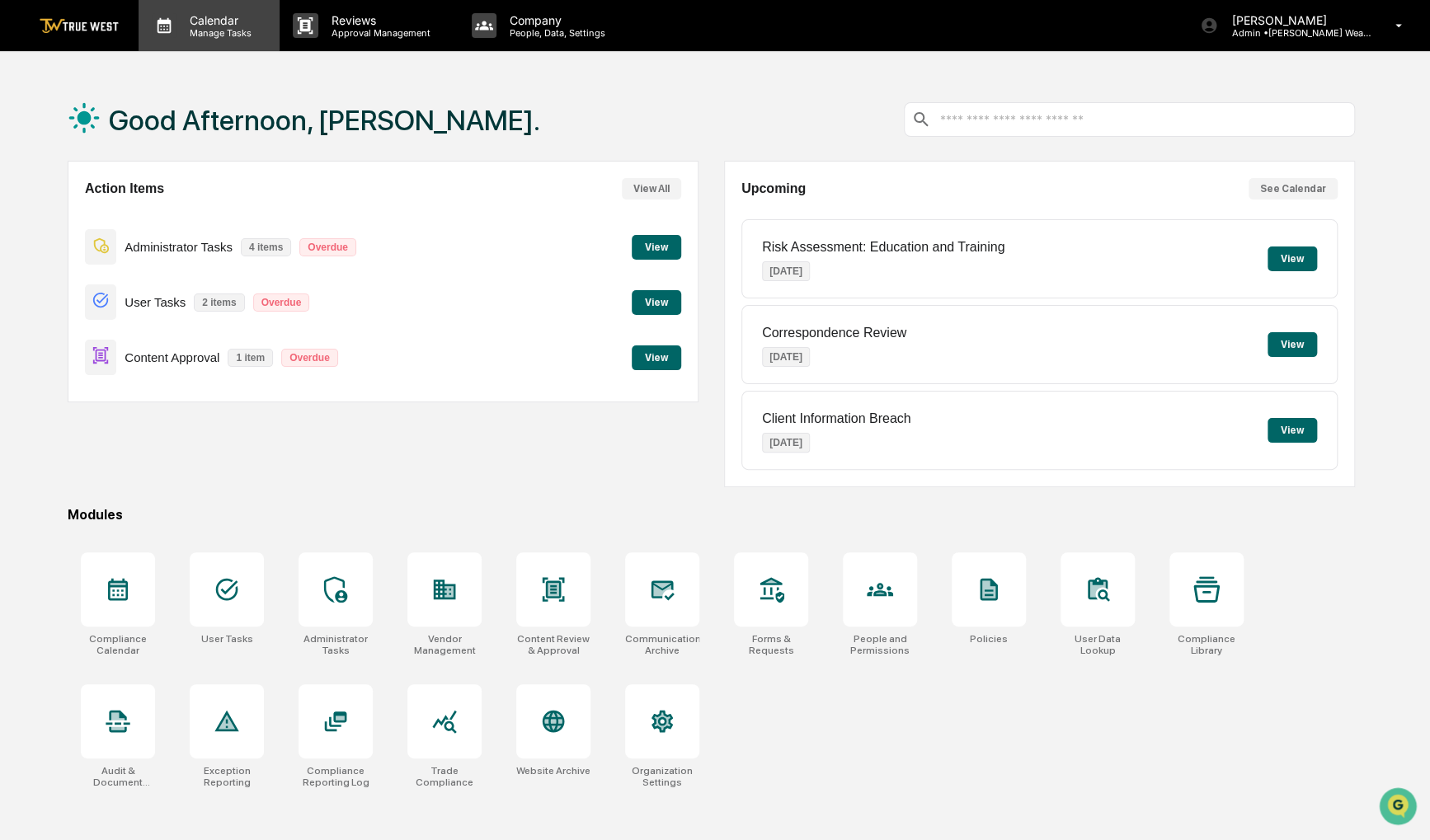
click at [243, 42] on div "Calendar Manage Tasks" at bounding box center [209, 25] width 141 height 51
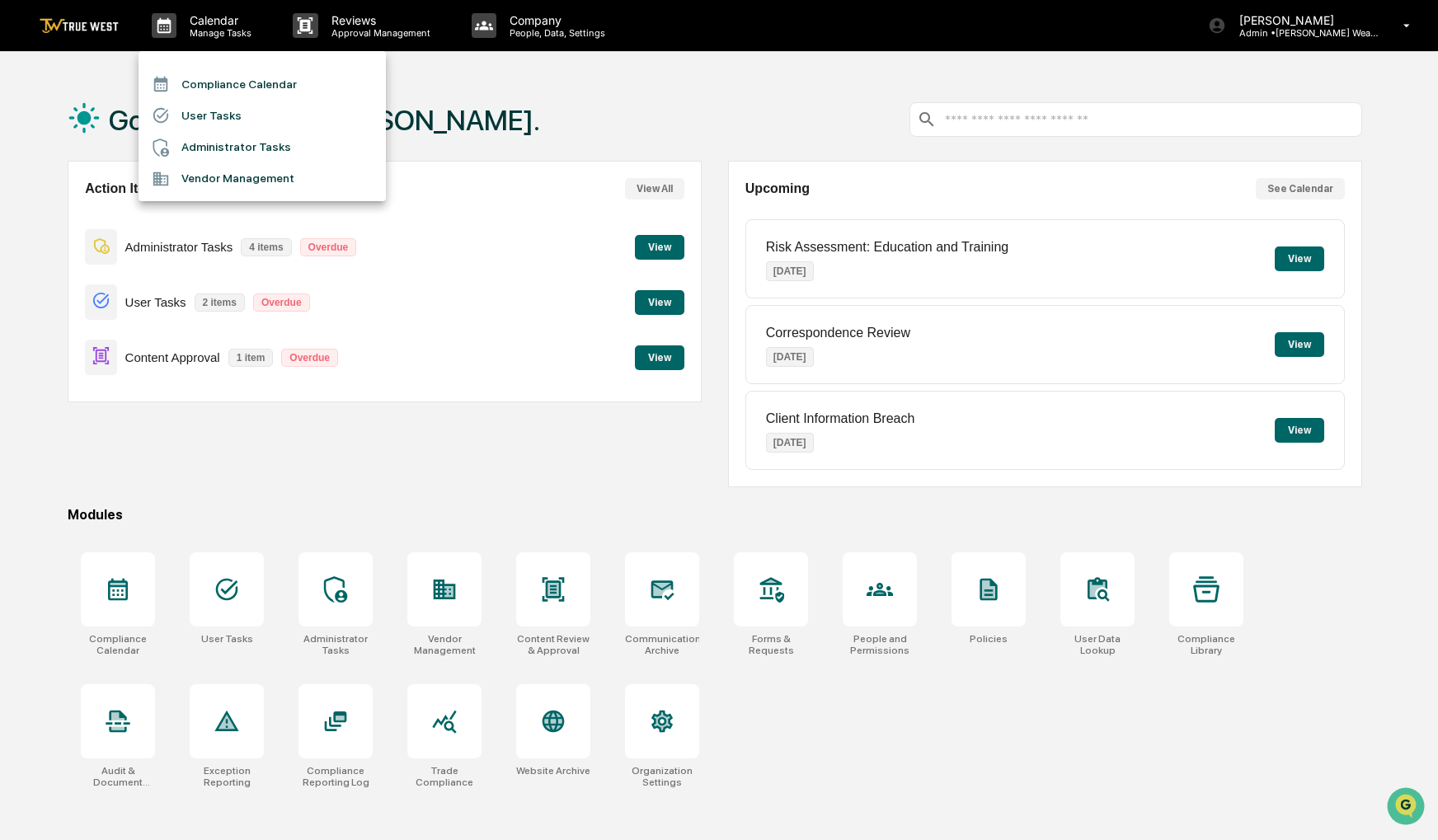
click at [248, 85] on li "Compliance Calendar" at bounding box center [262, 84] width 247 height 32
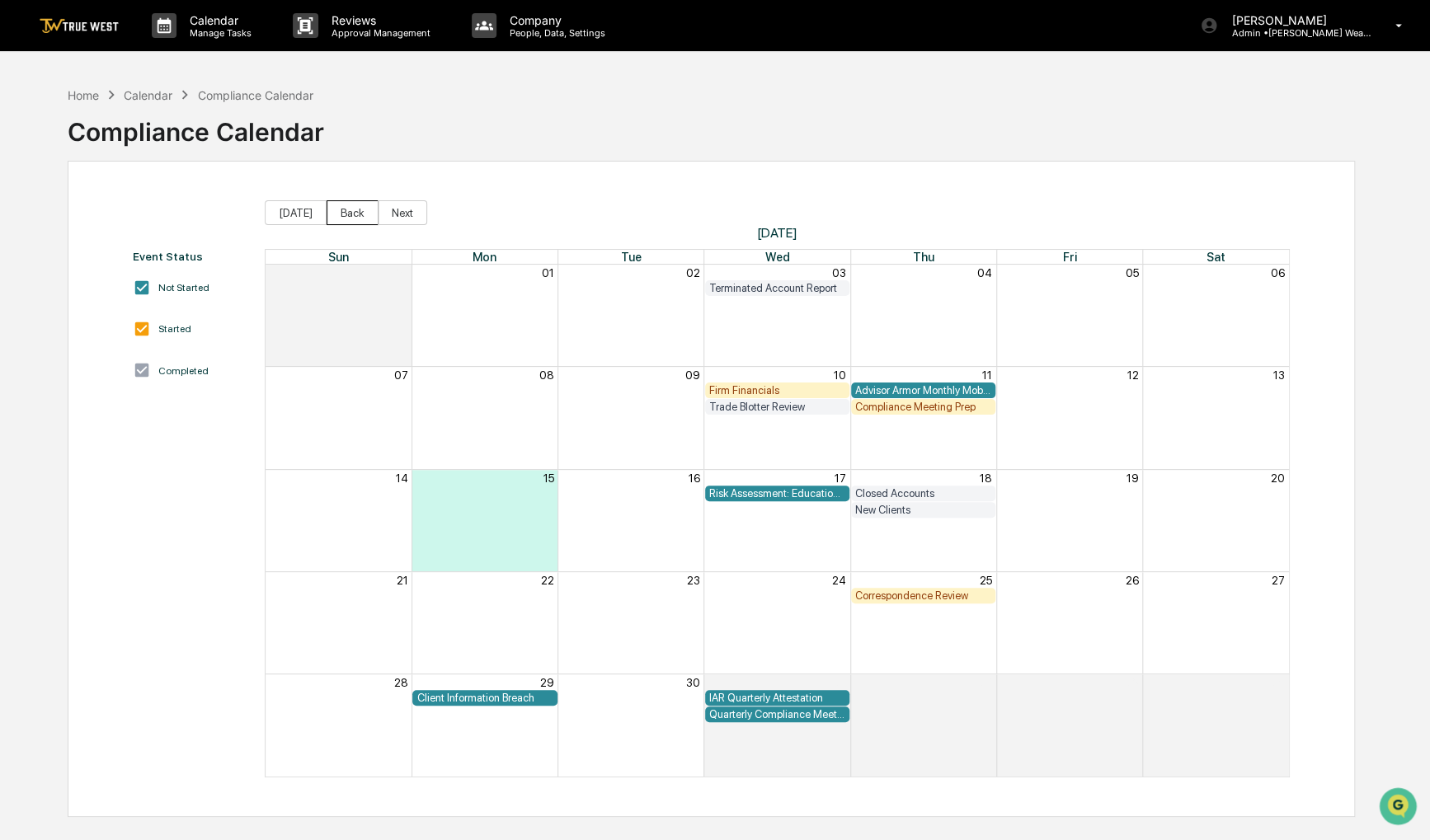
click at [337, 207] on button "Back" at bounding box center [352, 213] width 52 height 25
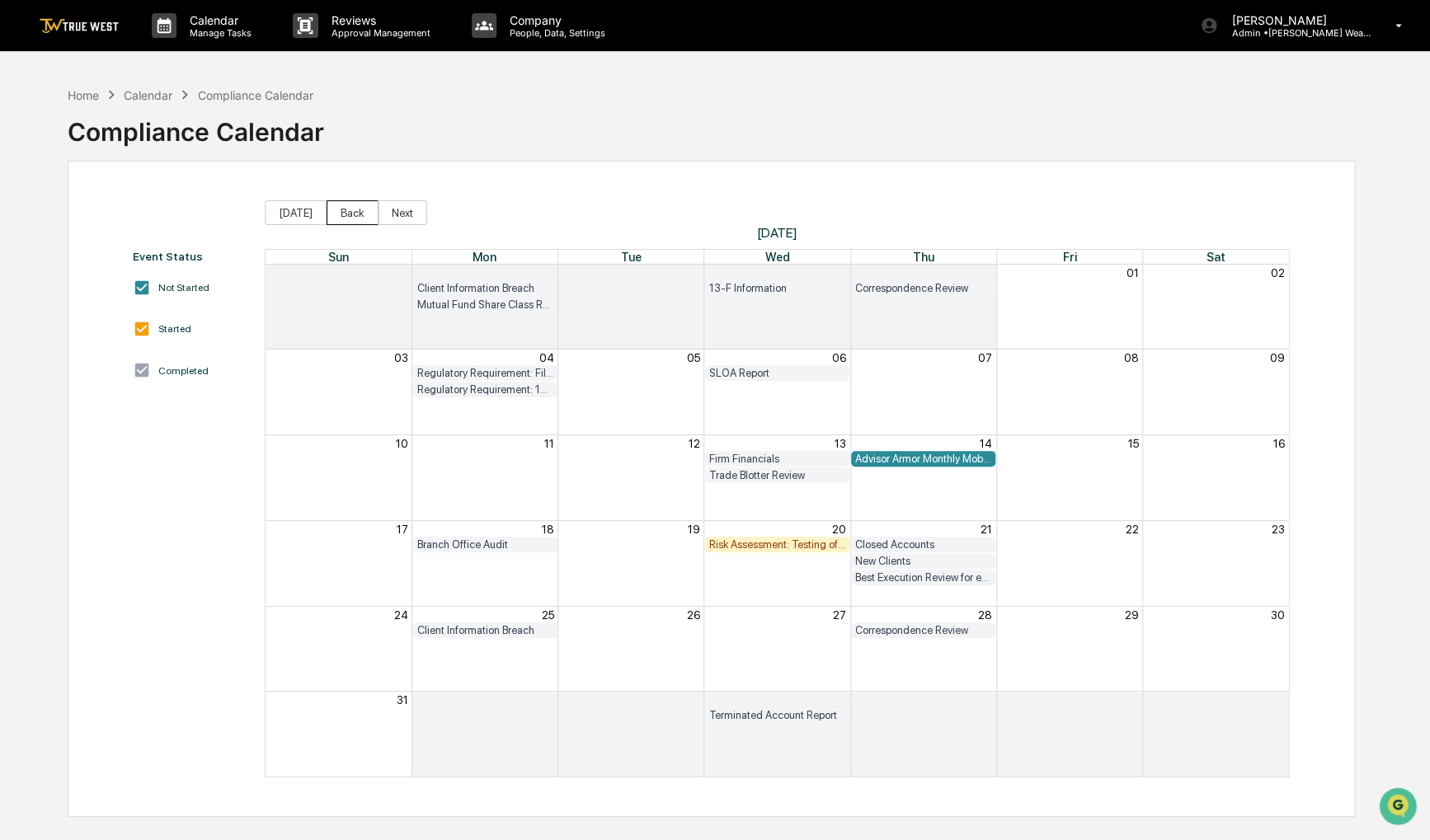
click at [337, 207] on button "Back" at bounding box center [352, 213] width 52 height 25
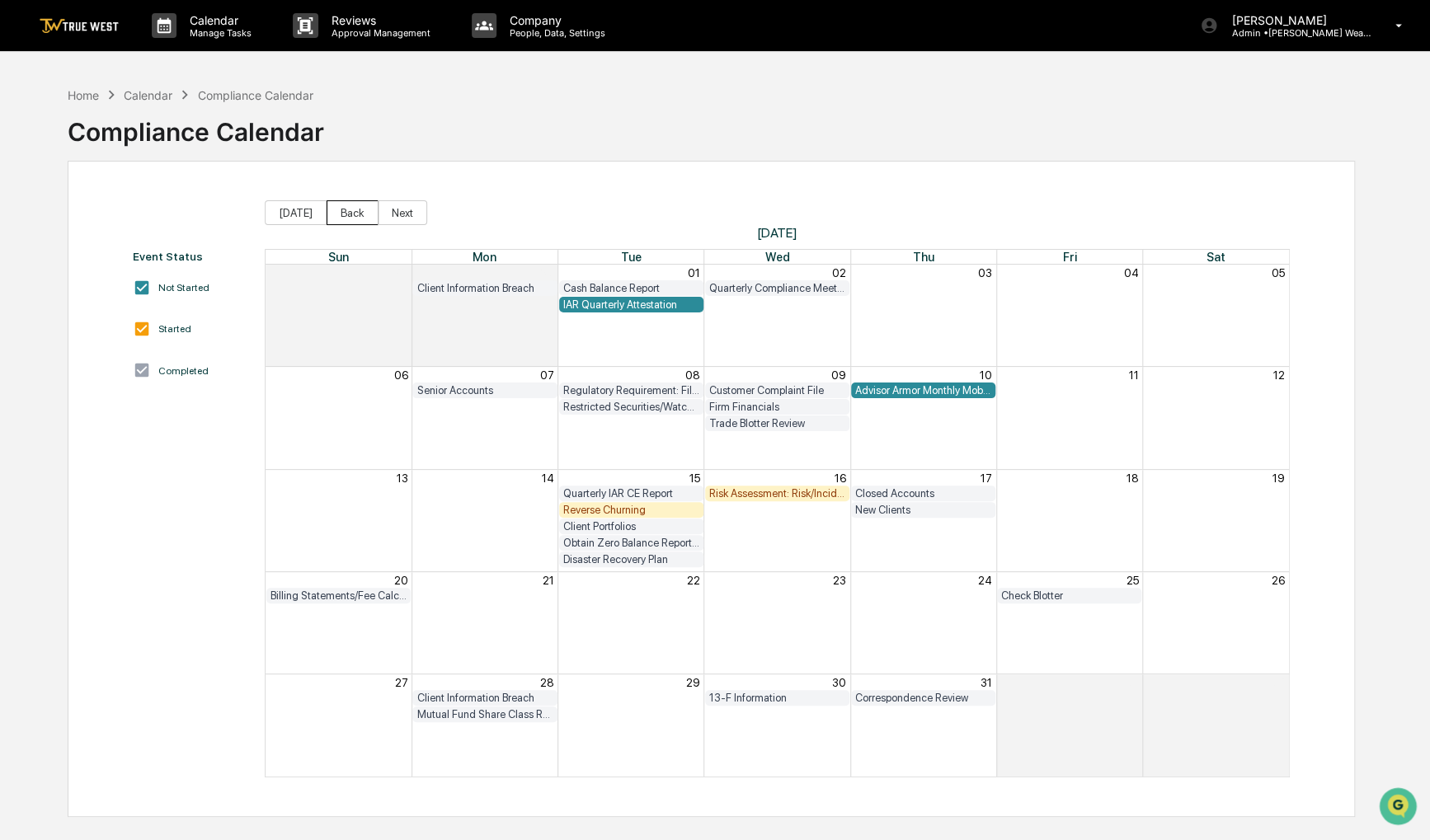
click at [337, 207] on button "Back" at bounding box center [352, 213] width 52 height 25
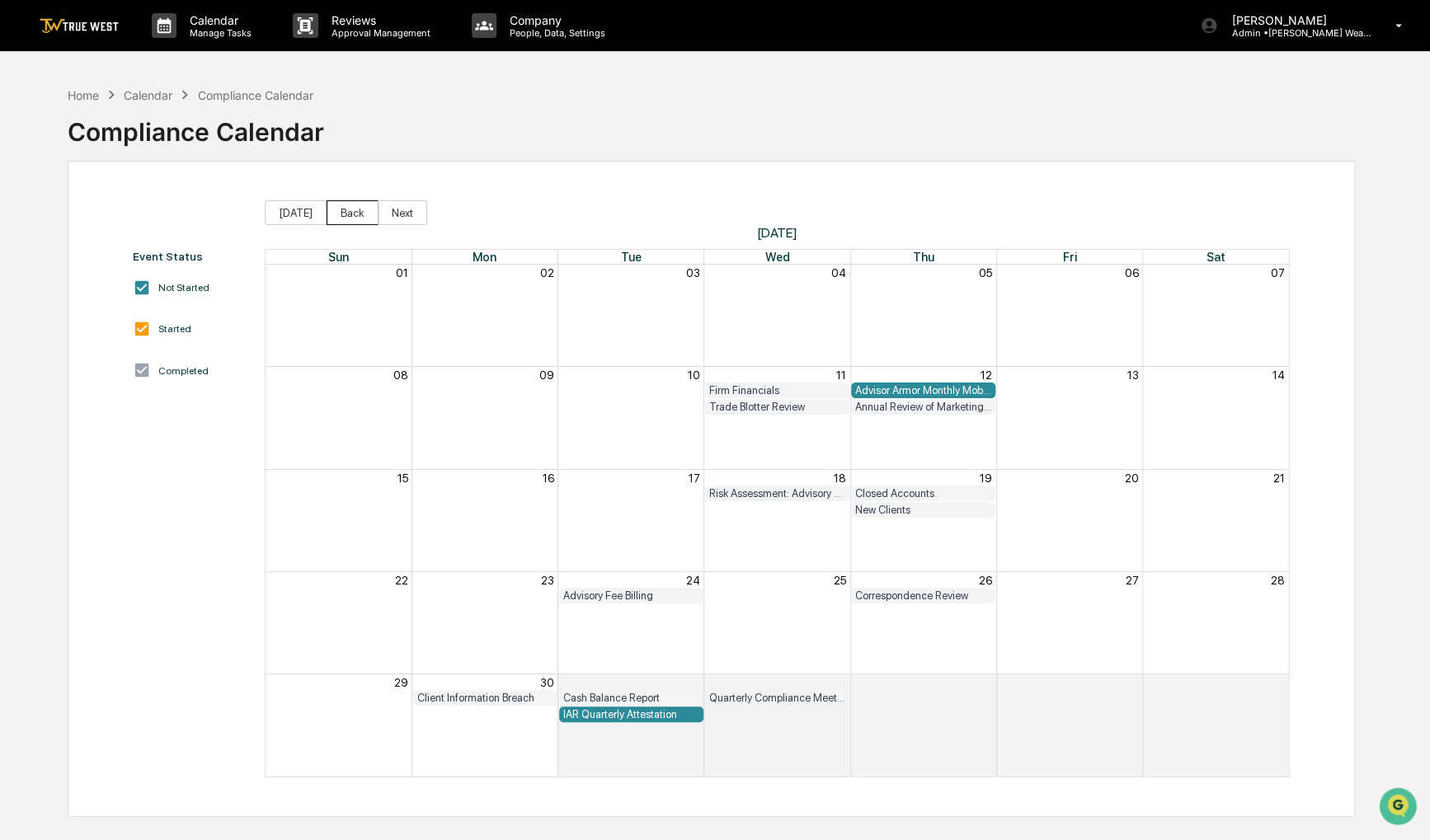
click at [337, 207] on button "Back" at bounding box center [352, 213] width 52 height 25
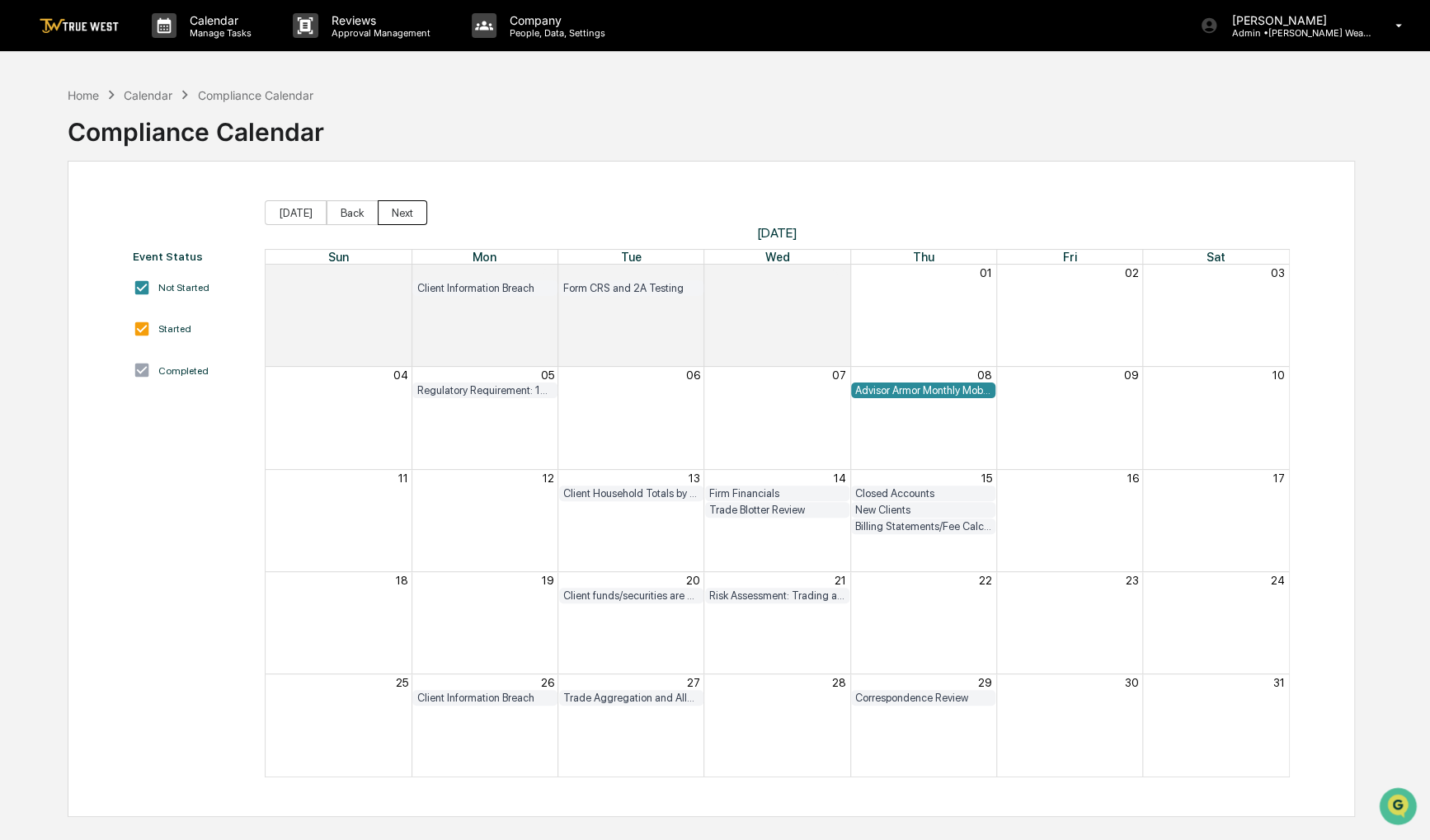
click at [400, 210] on button "Next" at bounding box center [402, 213] width 49 height 25
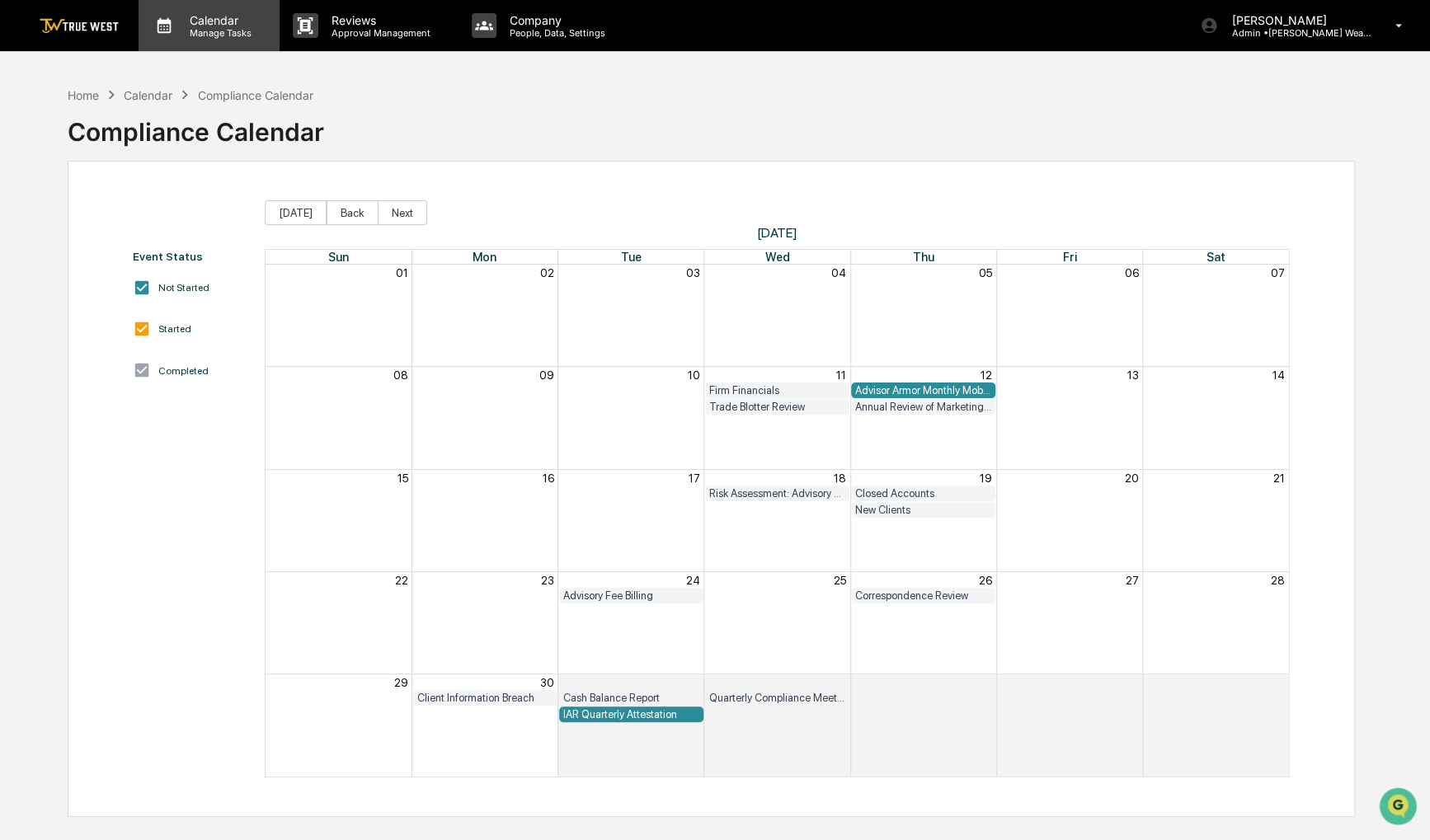
click at [204, 26] on p "Calendar" at bounding box center [218, 20] width 84 height 14
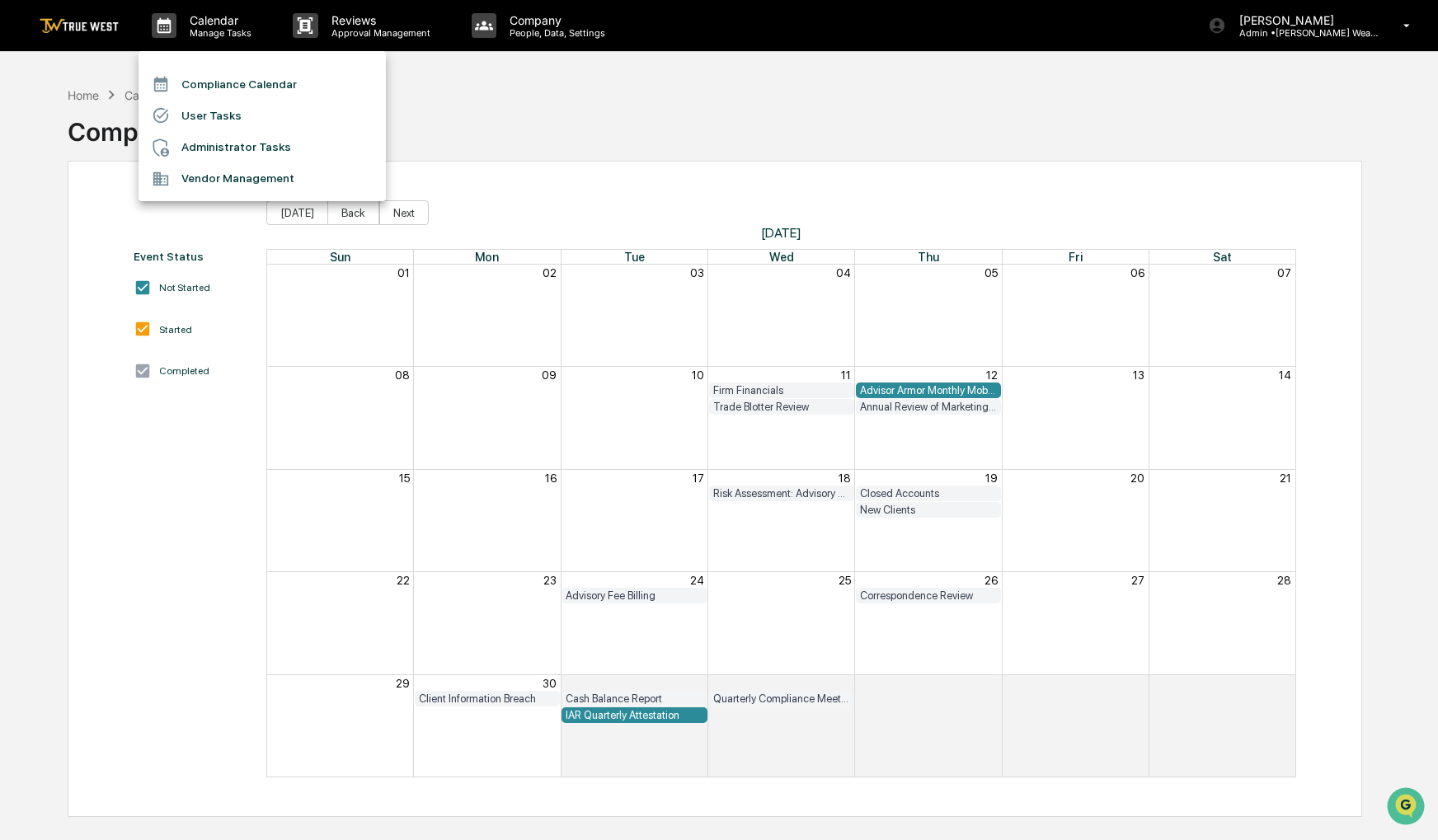
click at [205, 89] on li "Compliance Calendar" at bounding box center [262, 84] width 247 height 32
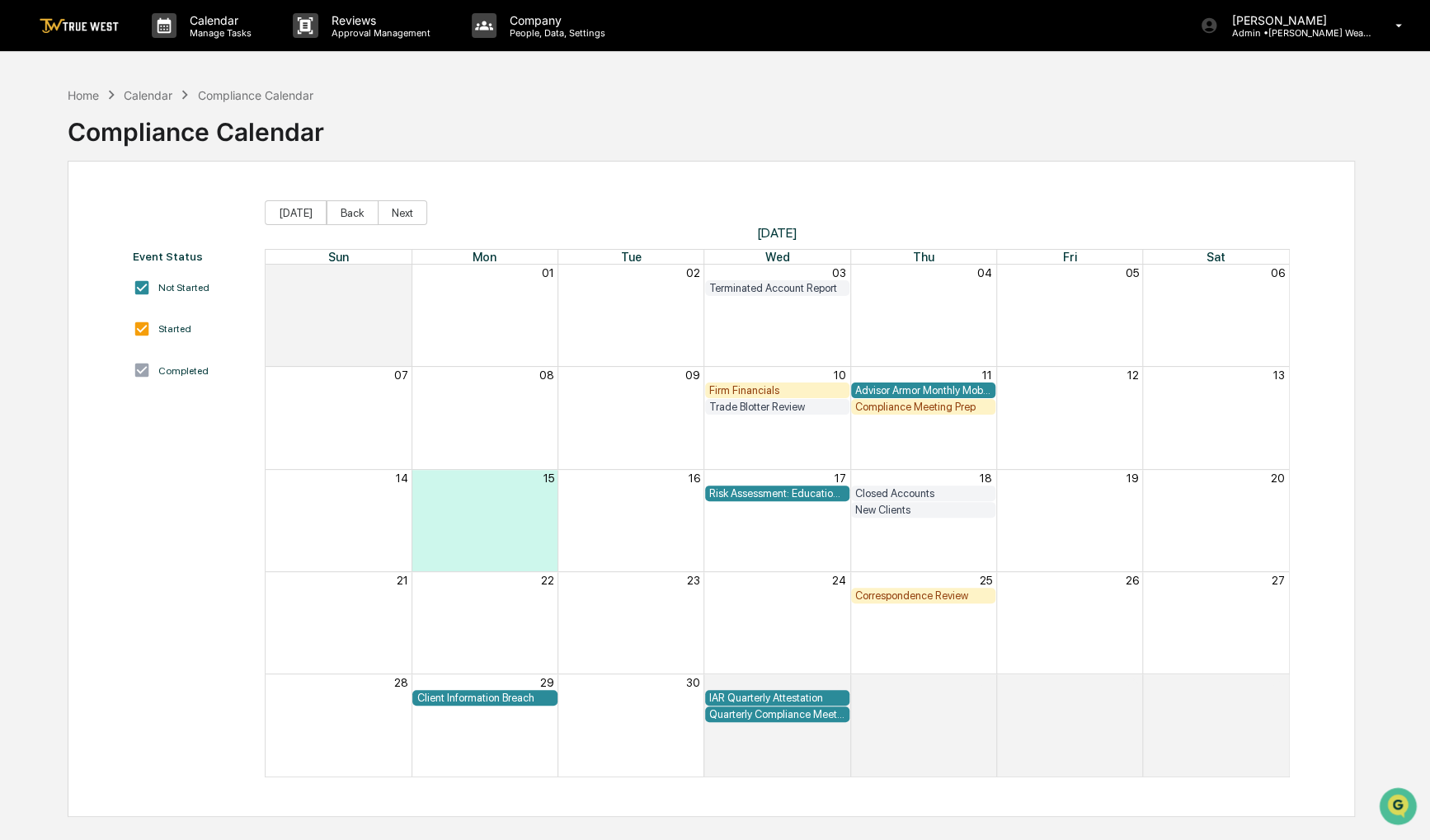
click at [83, 104] on div "Compliance Calendar" at bounding box center [195, 124] width 256 height 43
click at [79, 95] on div "Home" at bounding box center [84, 95] width 32 height 14
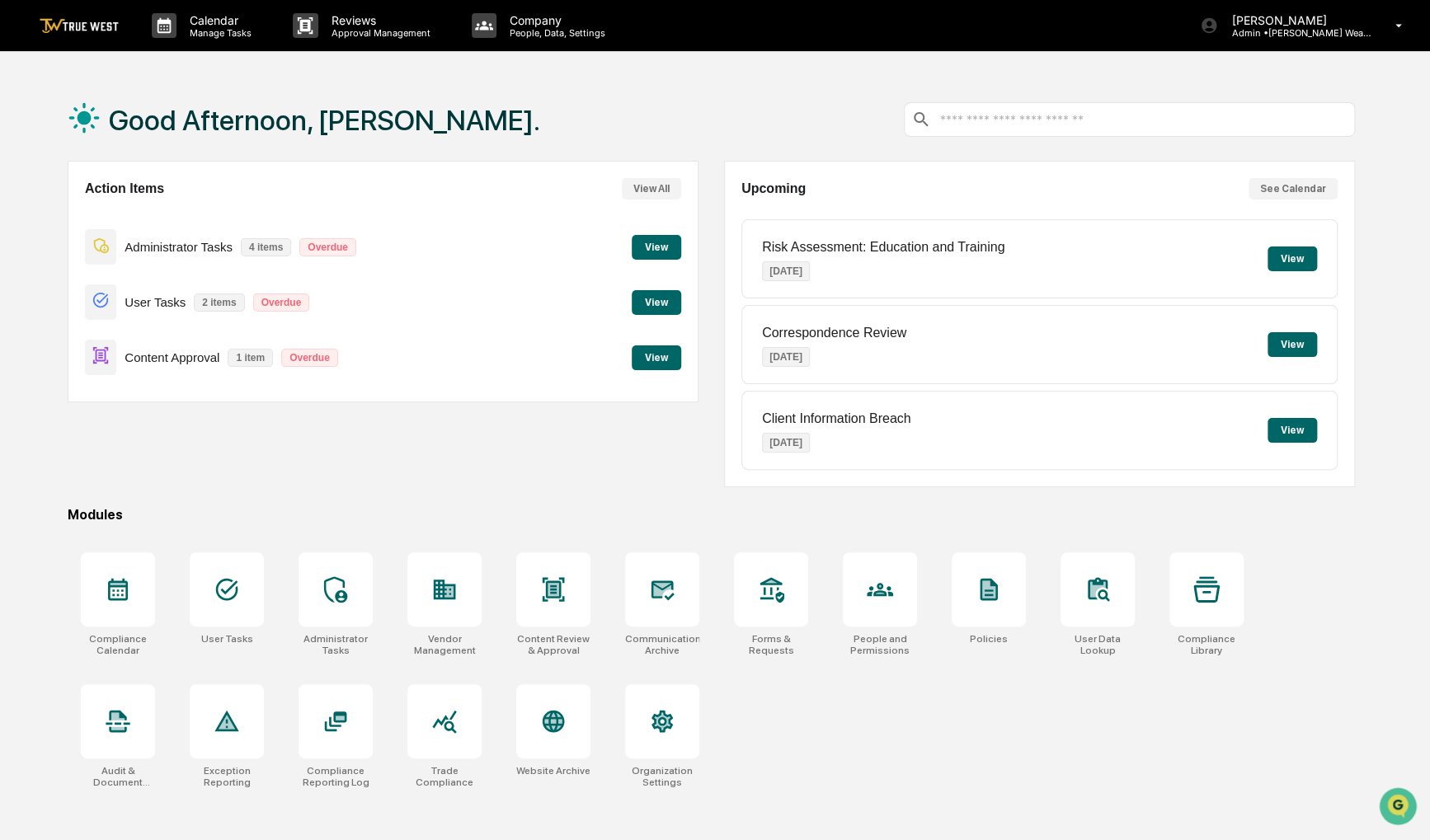
drag, startPoint x: 703, startPoint y: 109, endPoint x: 677, endPoint y: 107, distance: 26.1
click at [677, 107] on div "Good Afternoon, [PERSON_NAME]." at bounding box center [711, 119] width 1287 height 83
drag, startPoint x: 818, startPoint y: 104, endPoint x: 768, endPoint y: 112, distance: 50.6
click at [768, 112] on div "Good Afternoon, [PERSON_NAME]." at bounding box center [711, 119] width 1287 height 83
drag, startPoint x: 768, startPoint y: 112, endPoint x: 722, endPoint y: 114, distance: 46.0
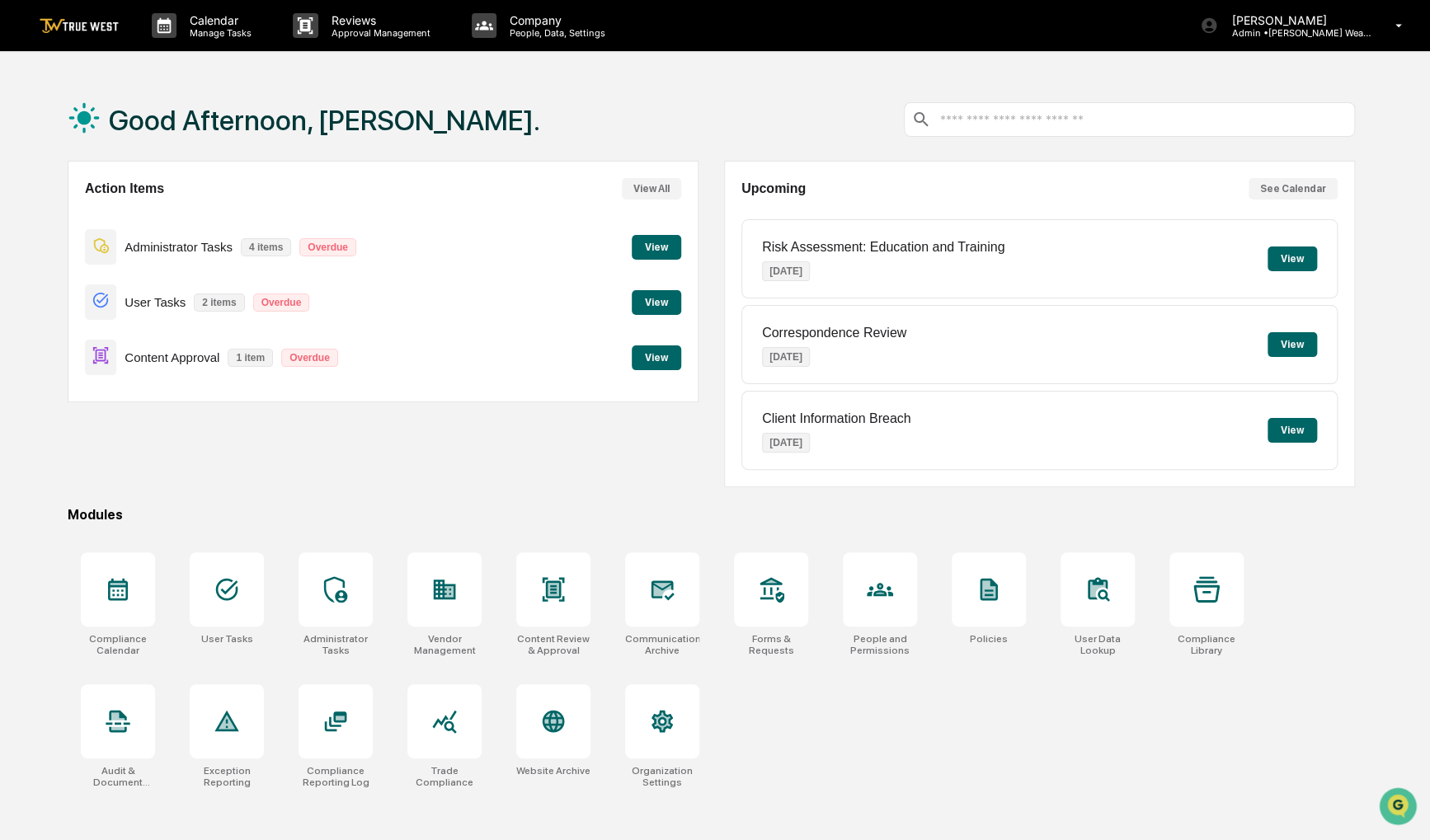
click at [722, 114] on div "Good Afternoon, [PERSON_NAME]." at bounding box center [711, 119] width 1287 height 83
